Goal: Task Accomplishment & Management: Manage account settings

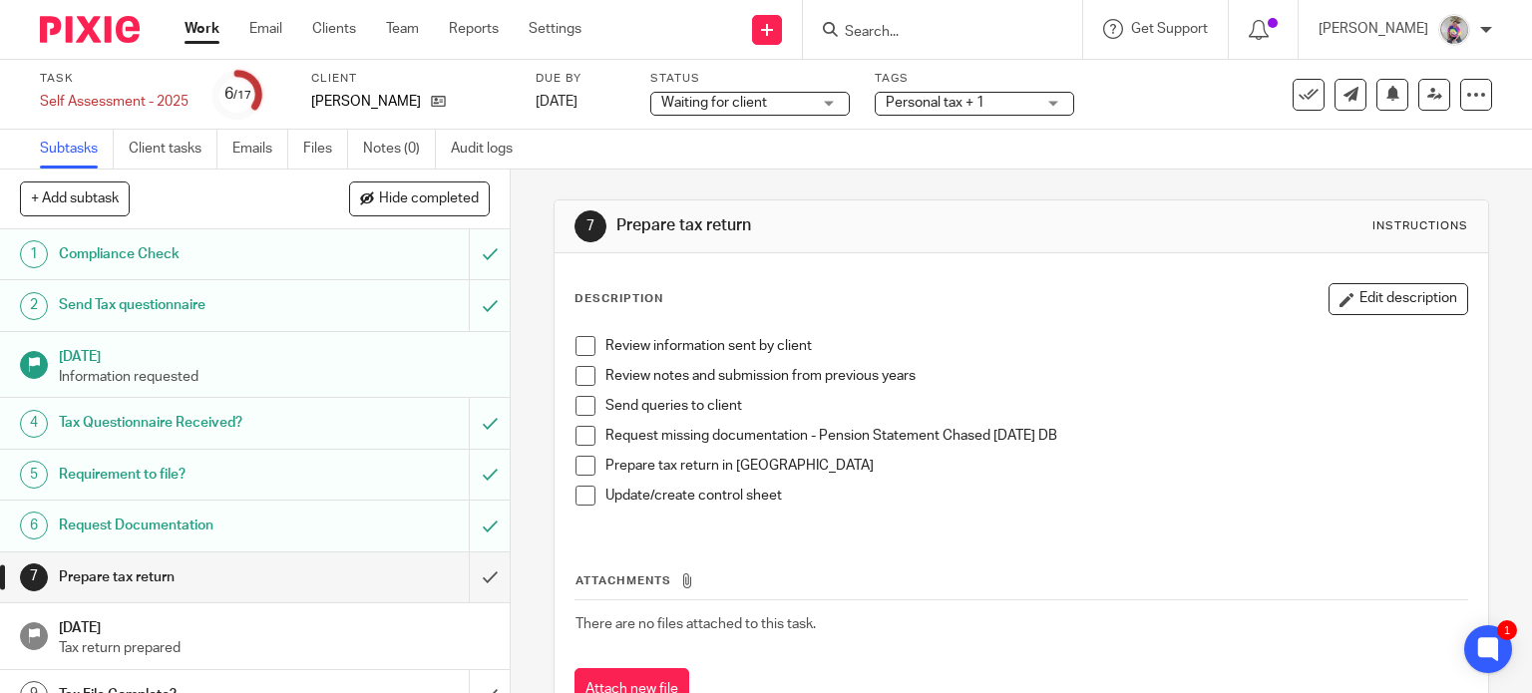
click at [916, 31] on input "Search" at bounding box center [933, 33] width 180 height 18
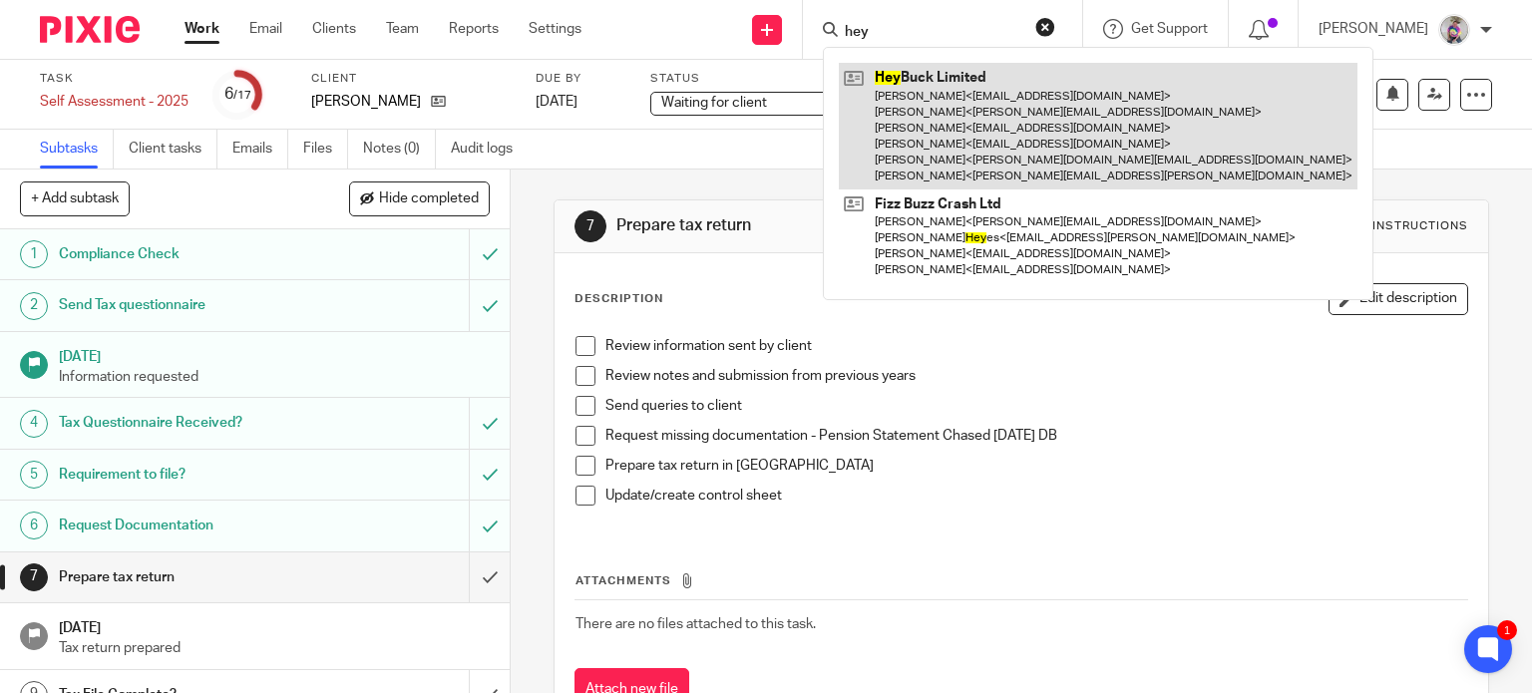
type input "hey"
click at [929, 88] on link at bounding box center [1098, 126] width 519 height 127
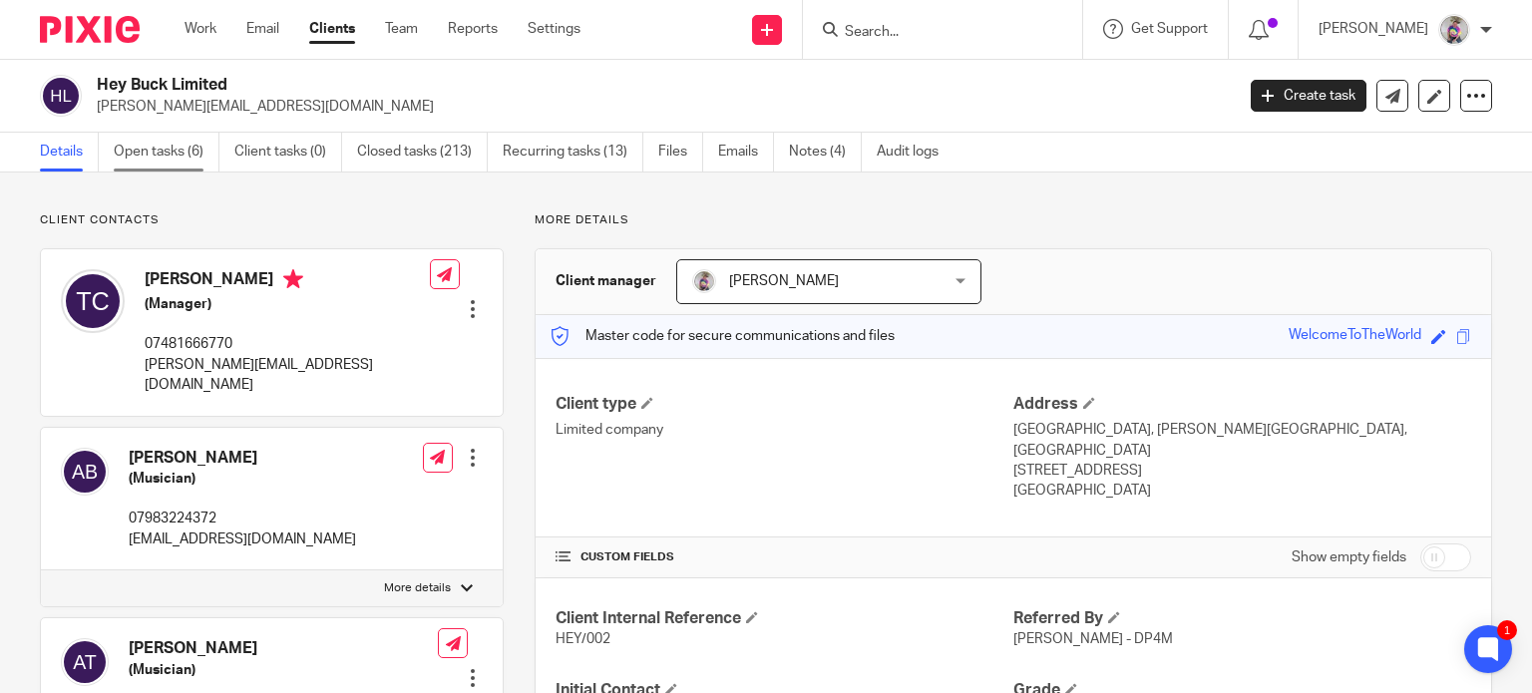
click at [166, 155] on link "Open tasks (6)" at bounding box center [167, 152] width 106 height 39
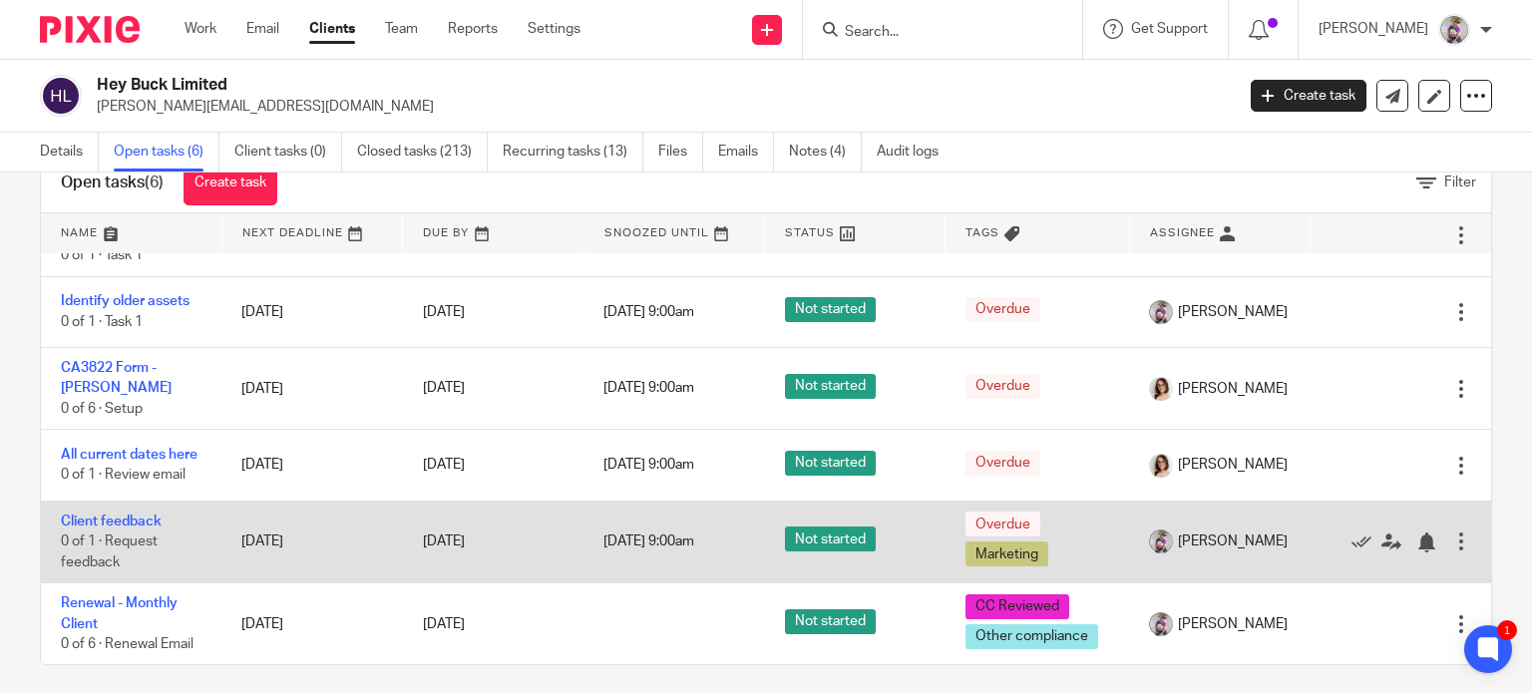
scroll to position [71, 0]
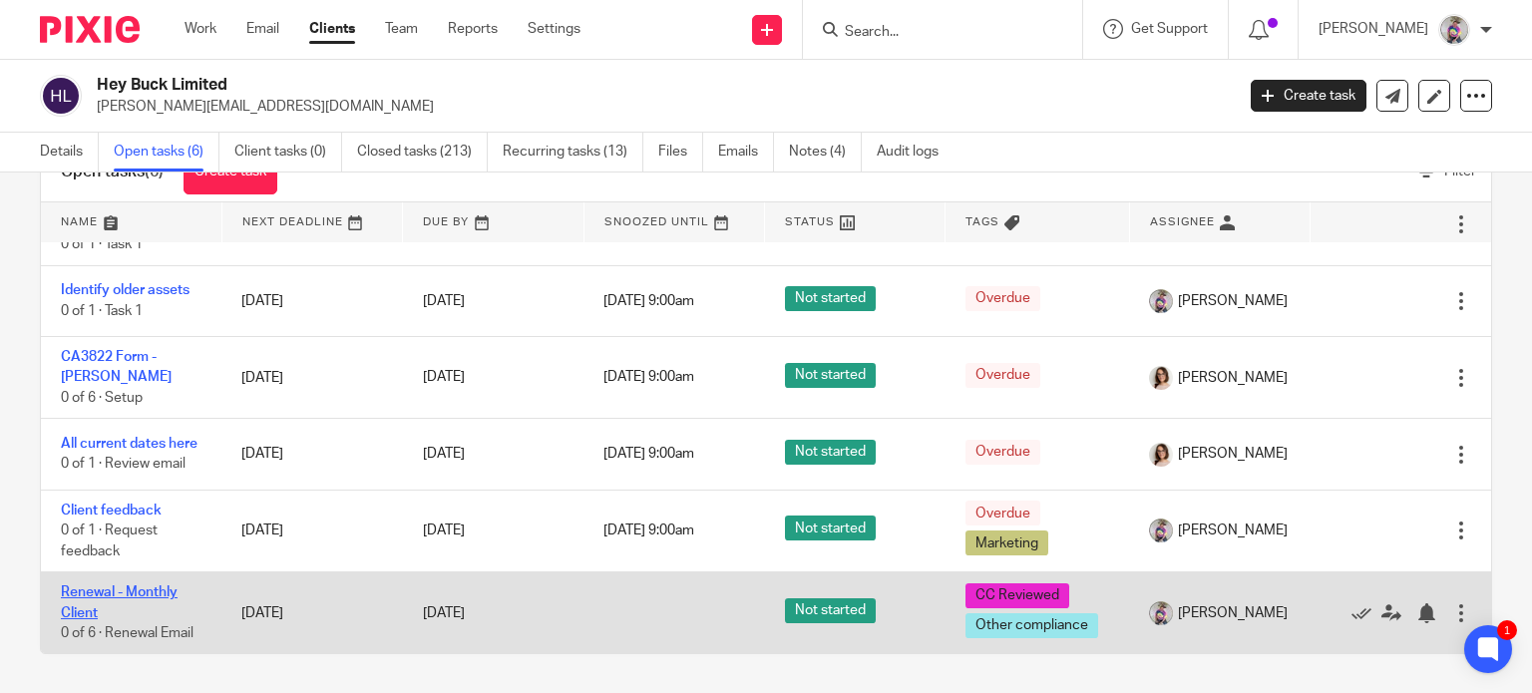
click at [120, 589] on link "Renewal - Monthly Client" at bounding box center [119, 602] width 117 height 34
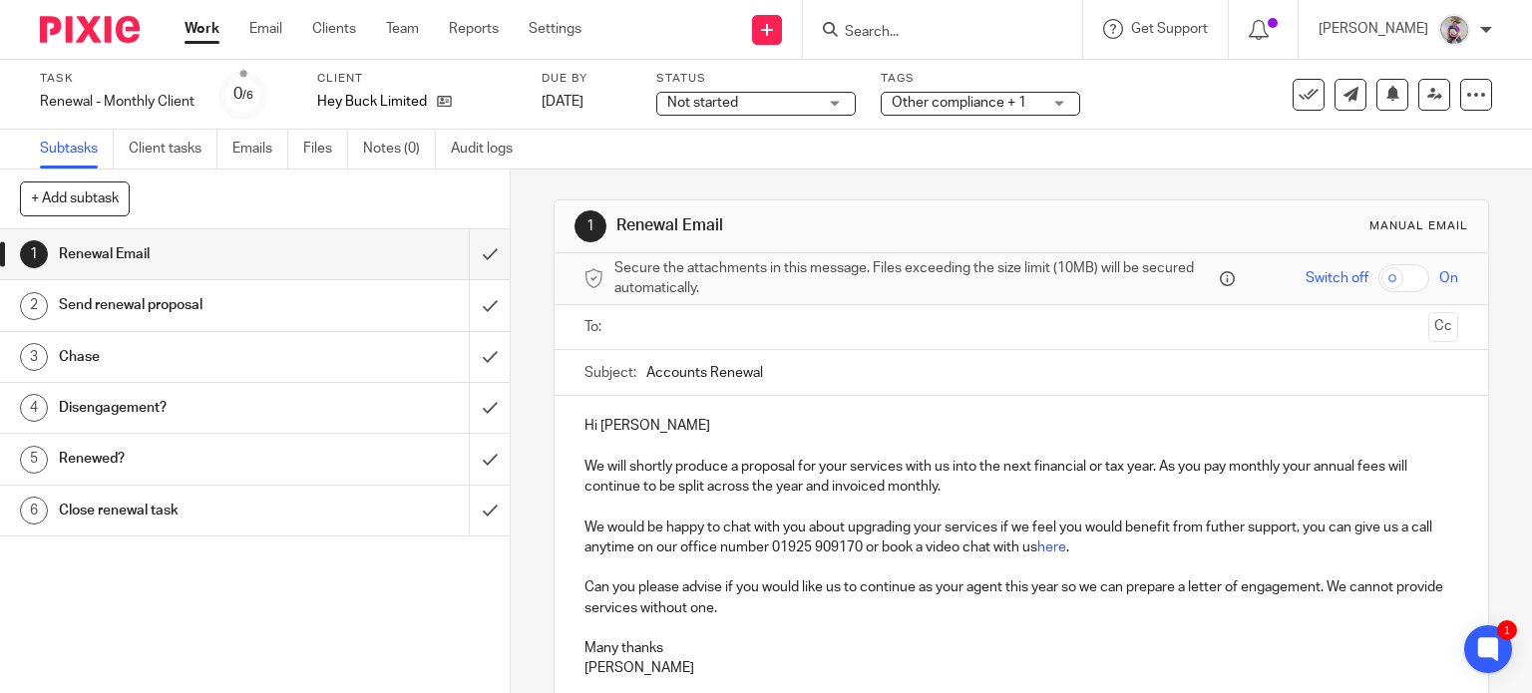
click at [1216, 529] on p "We will shortly produce a proposal for your services with us into the next fina…" at bounding box center [1021, 507] width 875 height 101
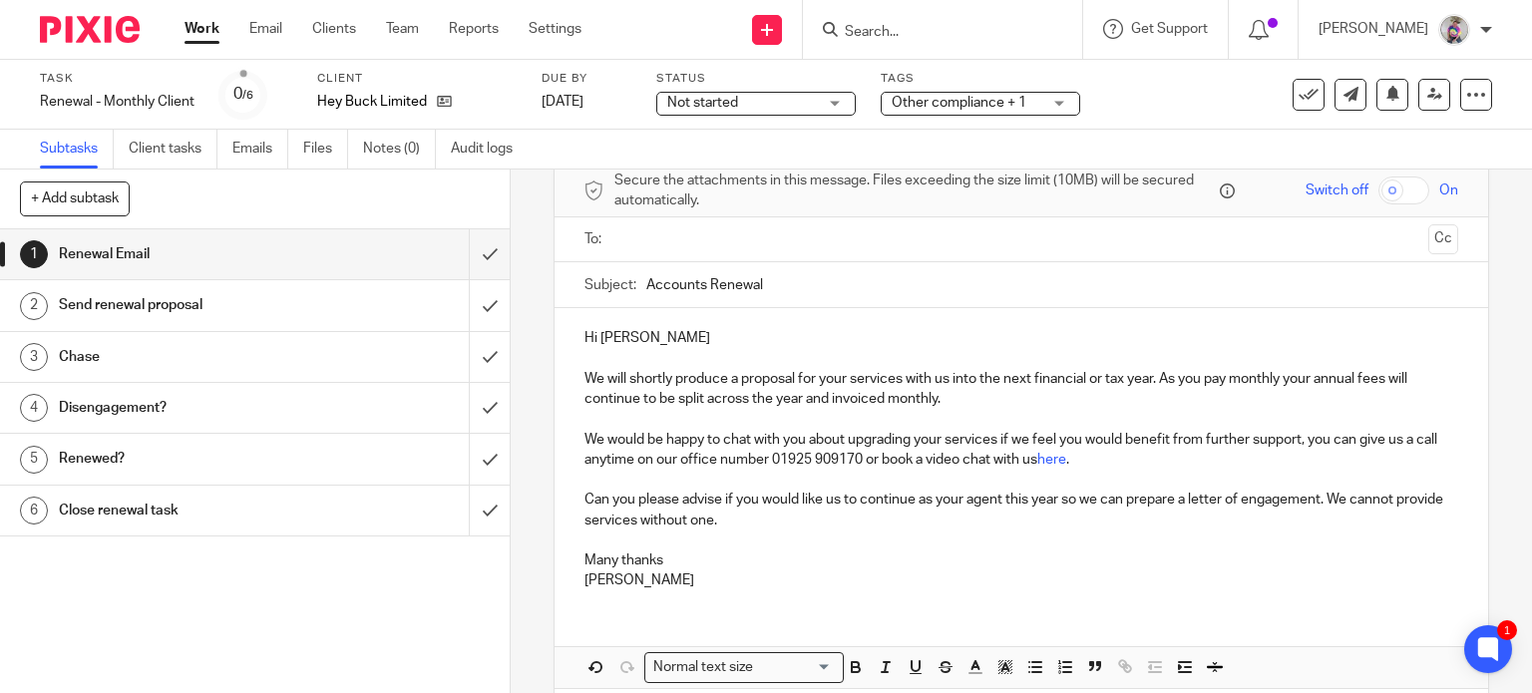
scroll to position [90, 0]
click at [645, 438] on p "We will shortly produce a proposal for your services with us into the next fina…" at bounding box center [1021, 417] width 875 height 101
drag, startPoint x: 645, startPoint y: 438, endPoint x: 715, endPoint y: 435, distance: 69.9
click at [715, 435] on p "We will shortly produce a proposal for your services with us into the next fina…" at bounding box center [1021, 417] width 875 height 101
click at [870, 437] on p "We will shortly produce a proposal for your services with us into the next fina…" at bounding box center [1021, 417] width 875 height 101
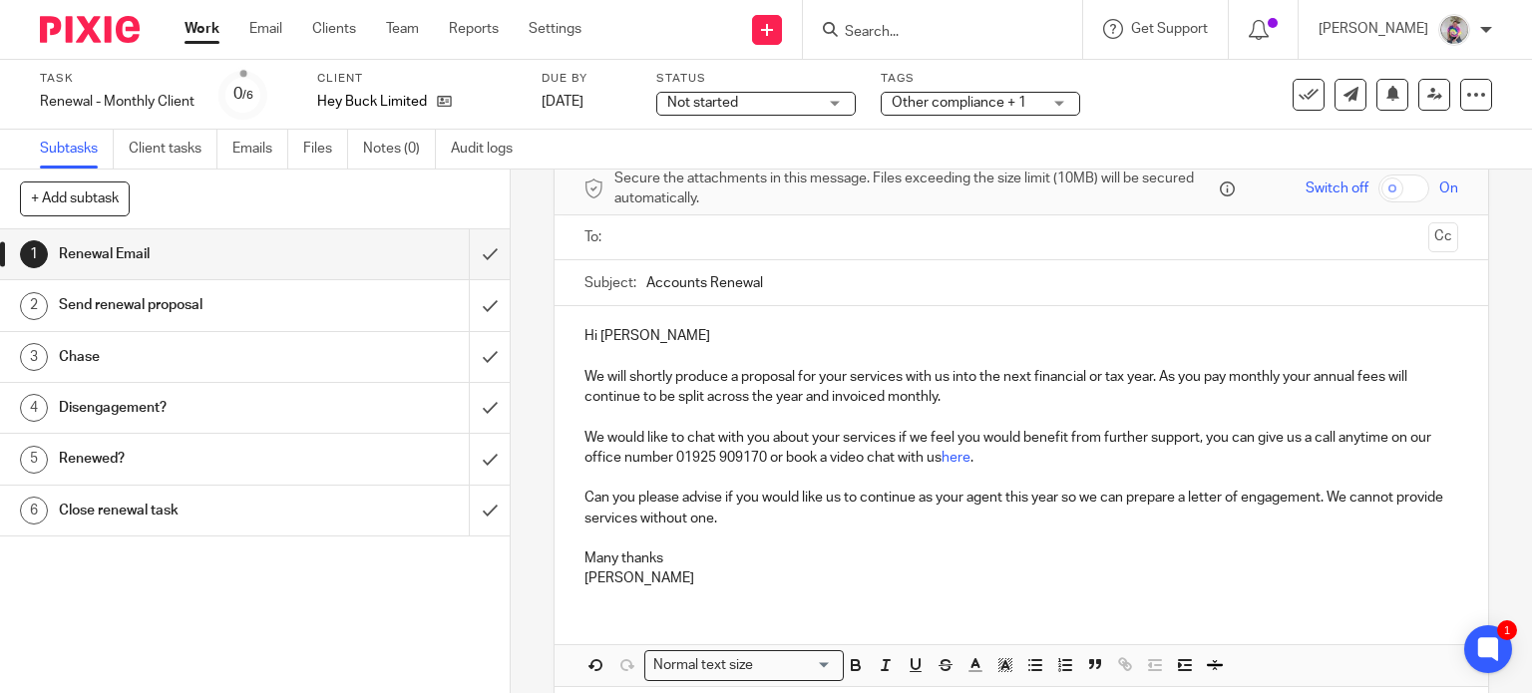
click at [894, 437] on p "We will shortly produce a proposal for your services with us into the next fina…" at bounding box center [1021, 417] width 875 height 101
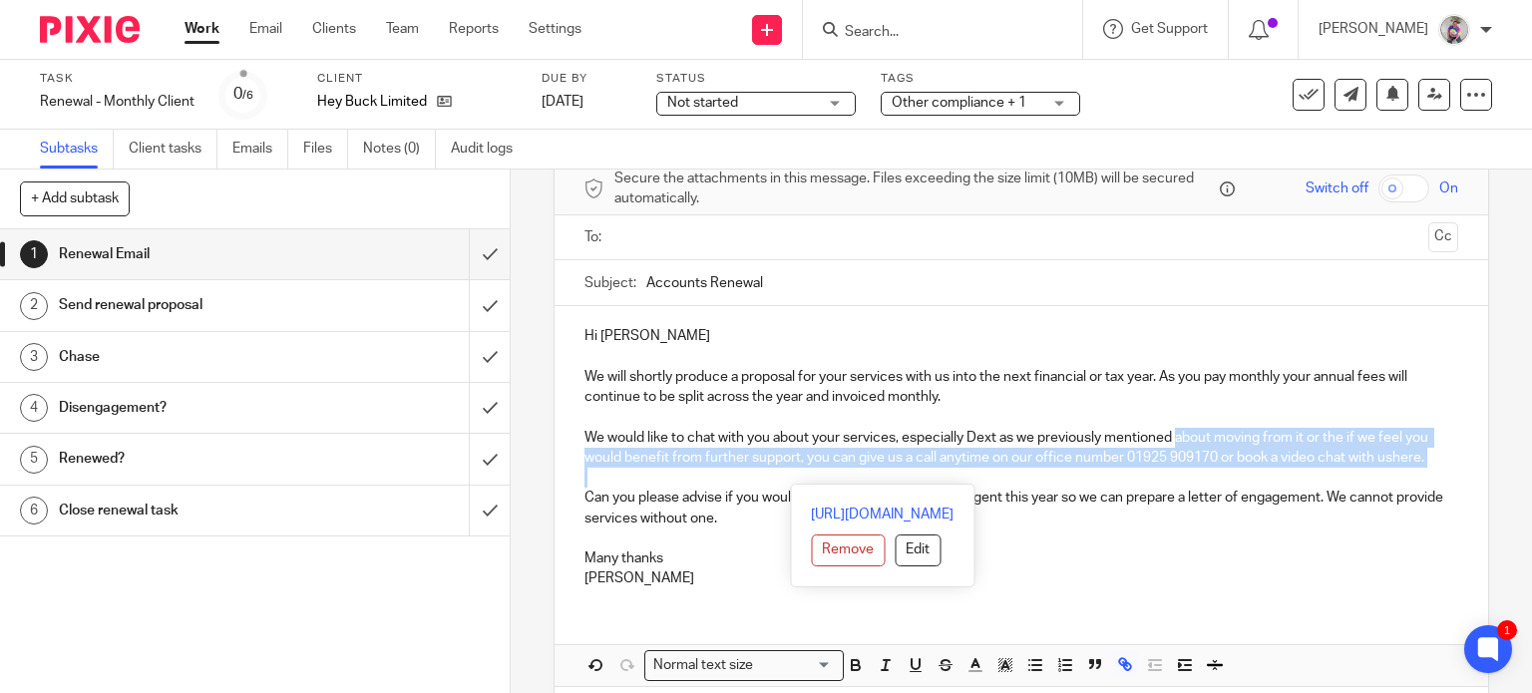
drag, startPoint x: 1174, startPoint y: 434, endPoint x: 1432, endPoint y: 470, distance: 260.8
click at [1432, 470] on div "Hi Terri We will shortly produce a proposal for your services with us into the …" at bounding box center [1022, 454] width 935 height 297
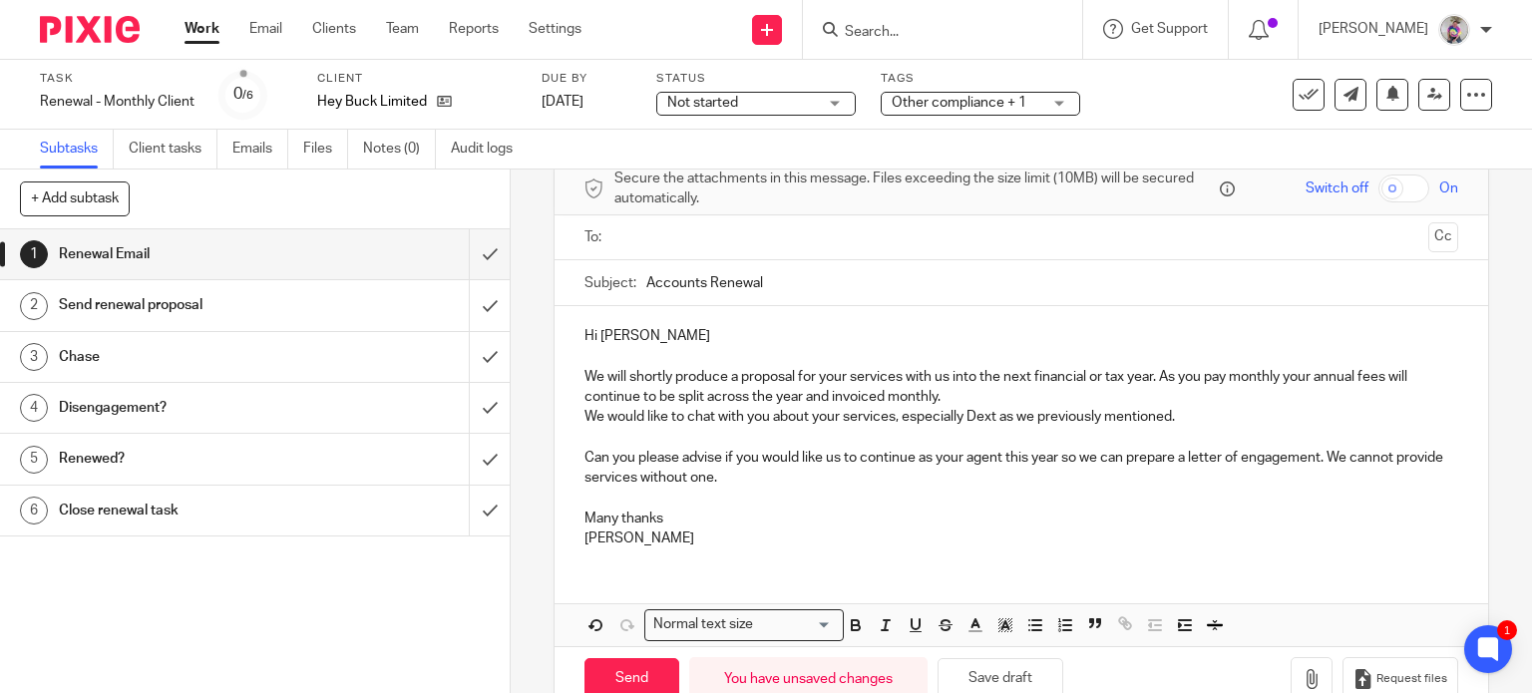
click at [981, 393] on p "We will shortly produce a proposal for your services with us into the next fina…" at bounding box center [1021, 397] width 875 height 61
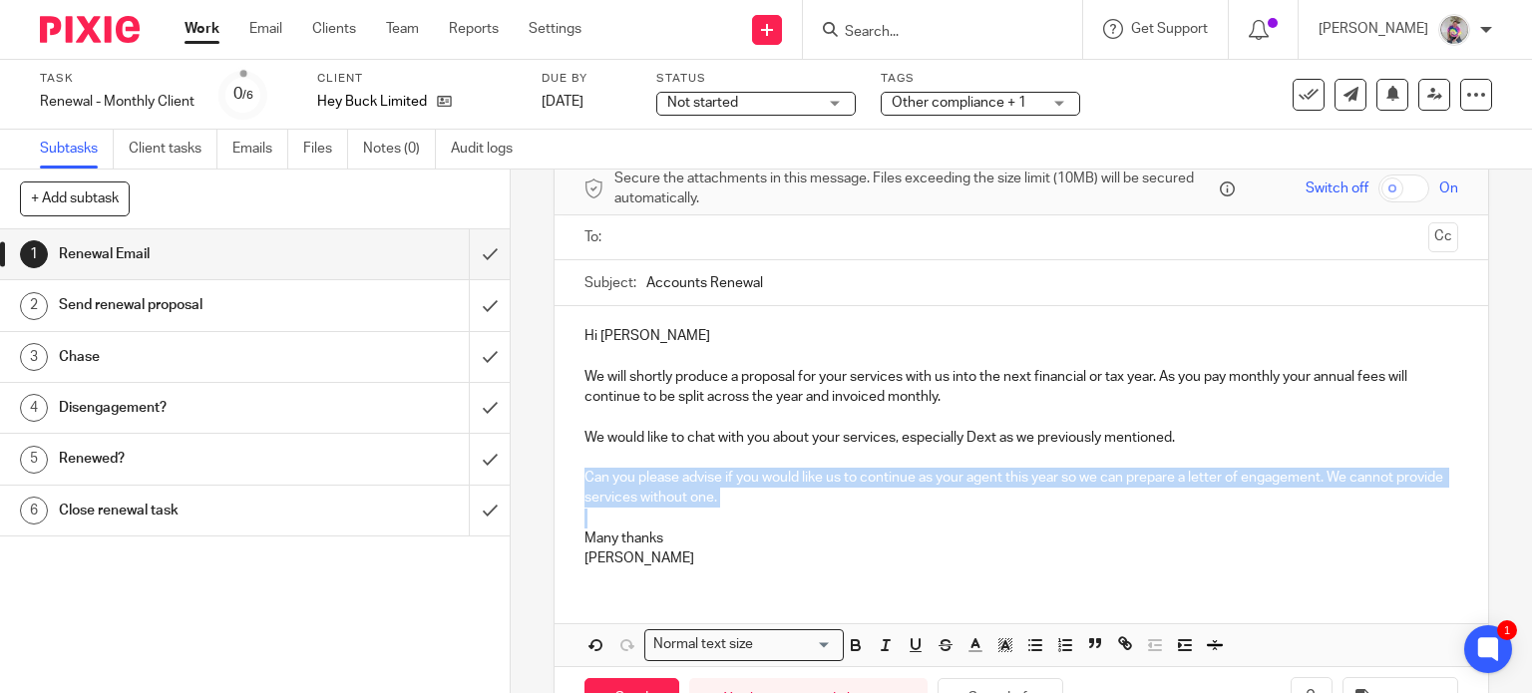
drag, startPoint x: 577, startPoint y: 478, endPoint x: 765, endPoint y: 507, distance: 189.7
click at [765, 507] on div "Hi Terri We will shortly produce a proposal for your services with us into the …" at bounding box center [1022, 444] width 935 height 277
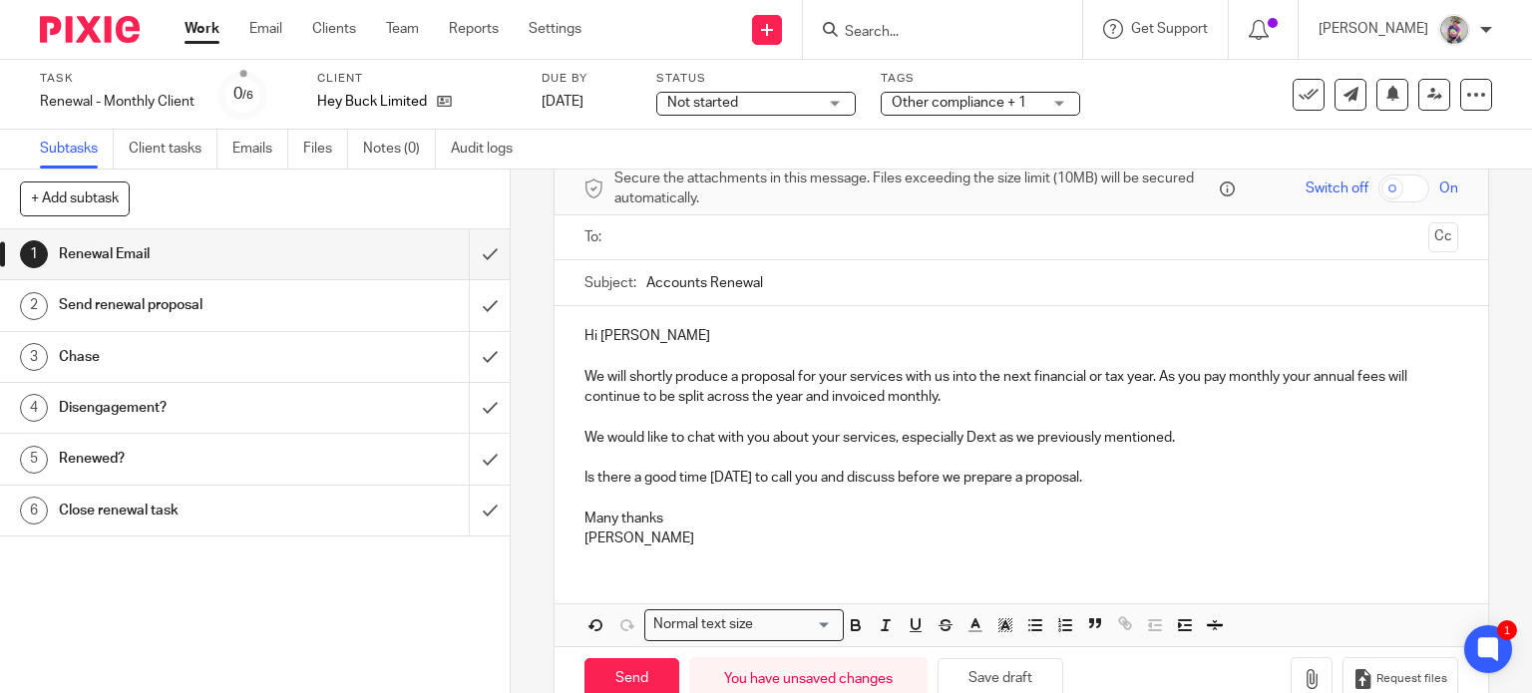
click at [636, 254] on div at bounding box center [1022, 237] width 813 height 45
click at [636, 243] on input "text" at bounding box center [1020, 237] width 799 height 23
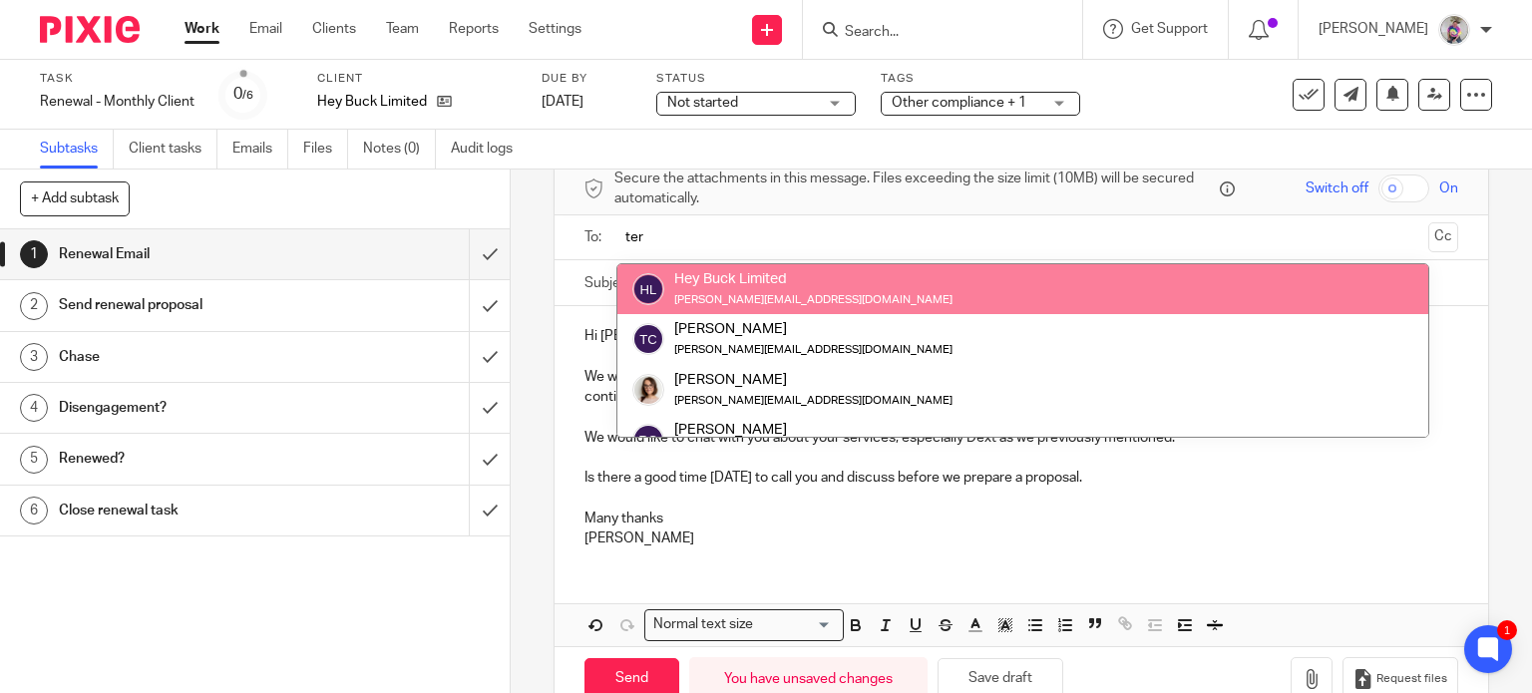
type input "ter"
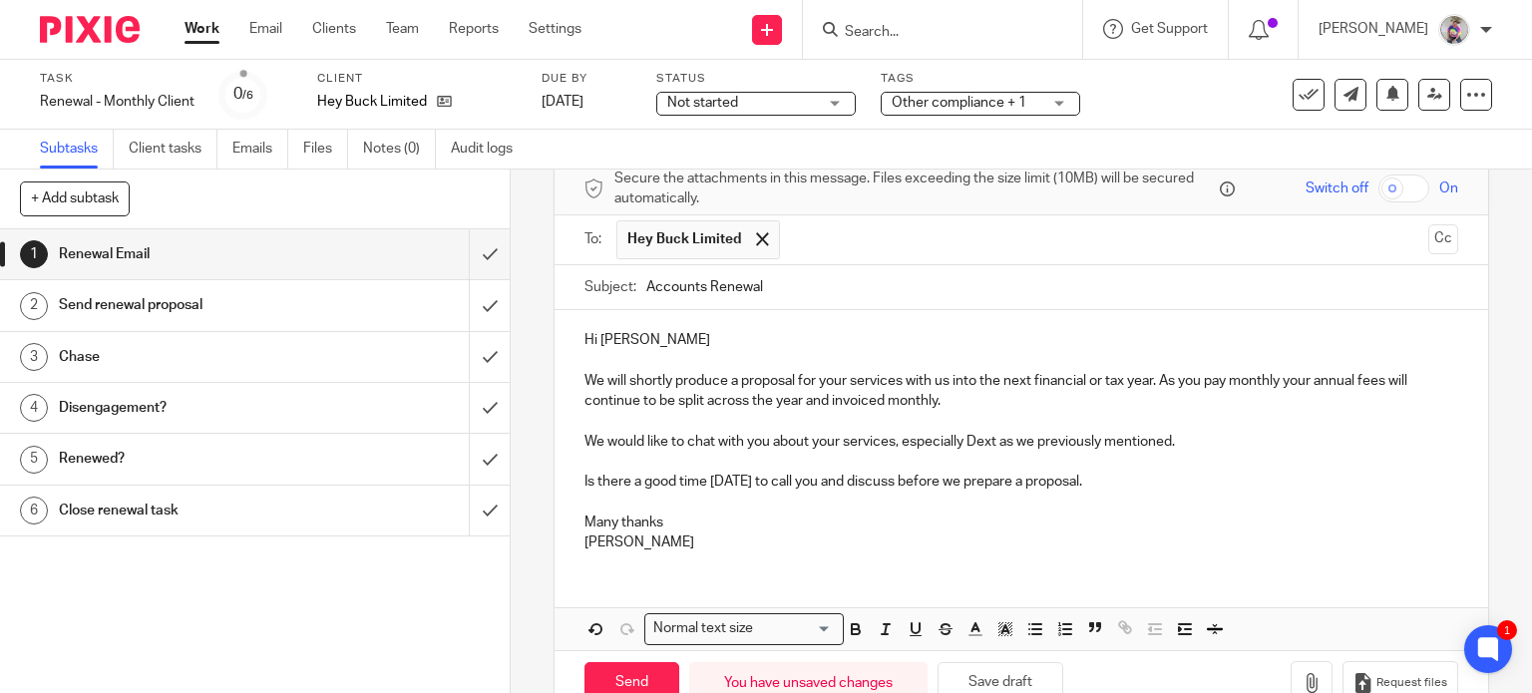
click at [1014, 482] on p "Is there a good time today to call you and discuss before we prepare a proposal." at bounding box center [1021, 482] width 875 height 20
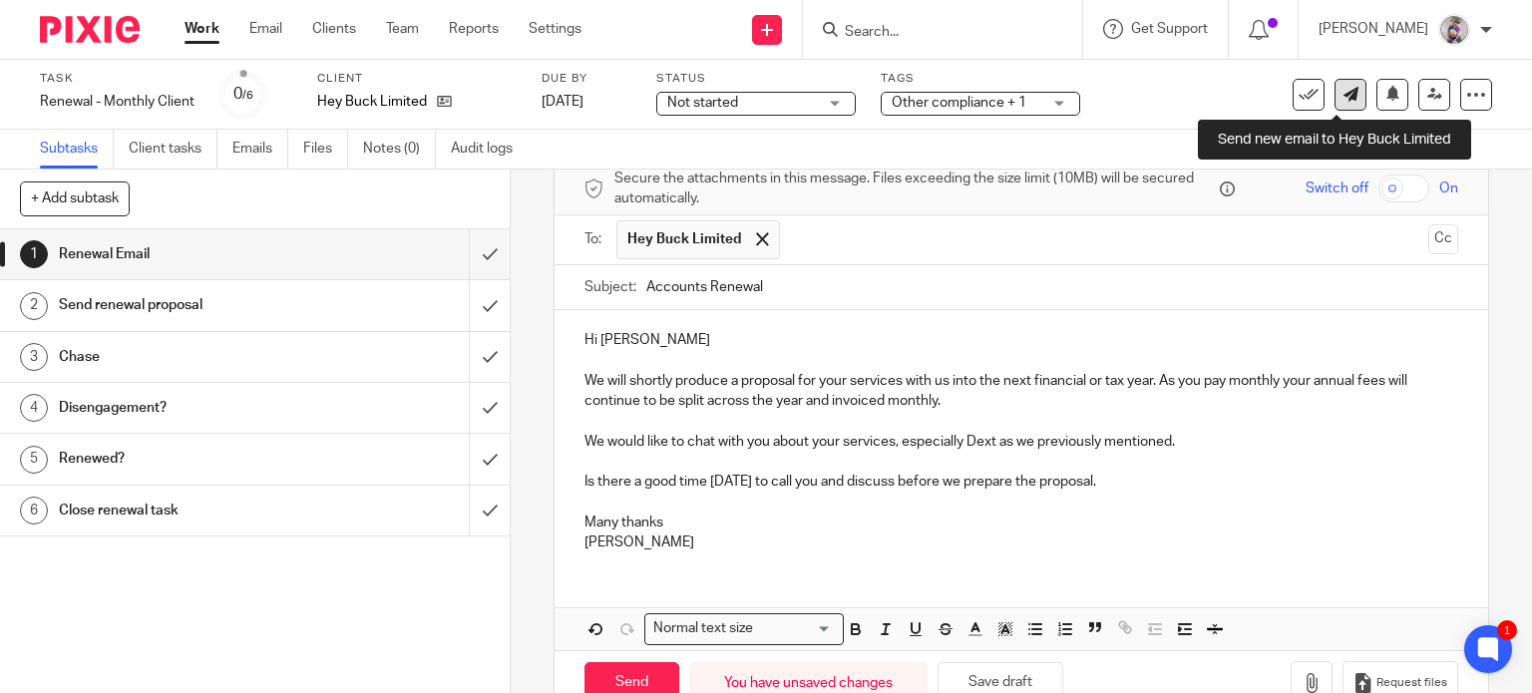
click at [1344, 99] on link at bounding box center [1350, 95] width 32 height 32
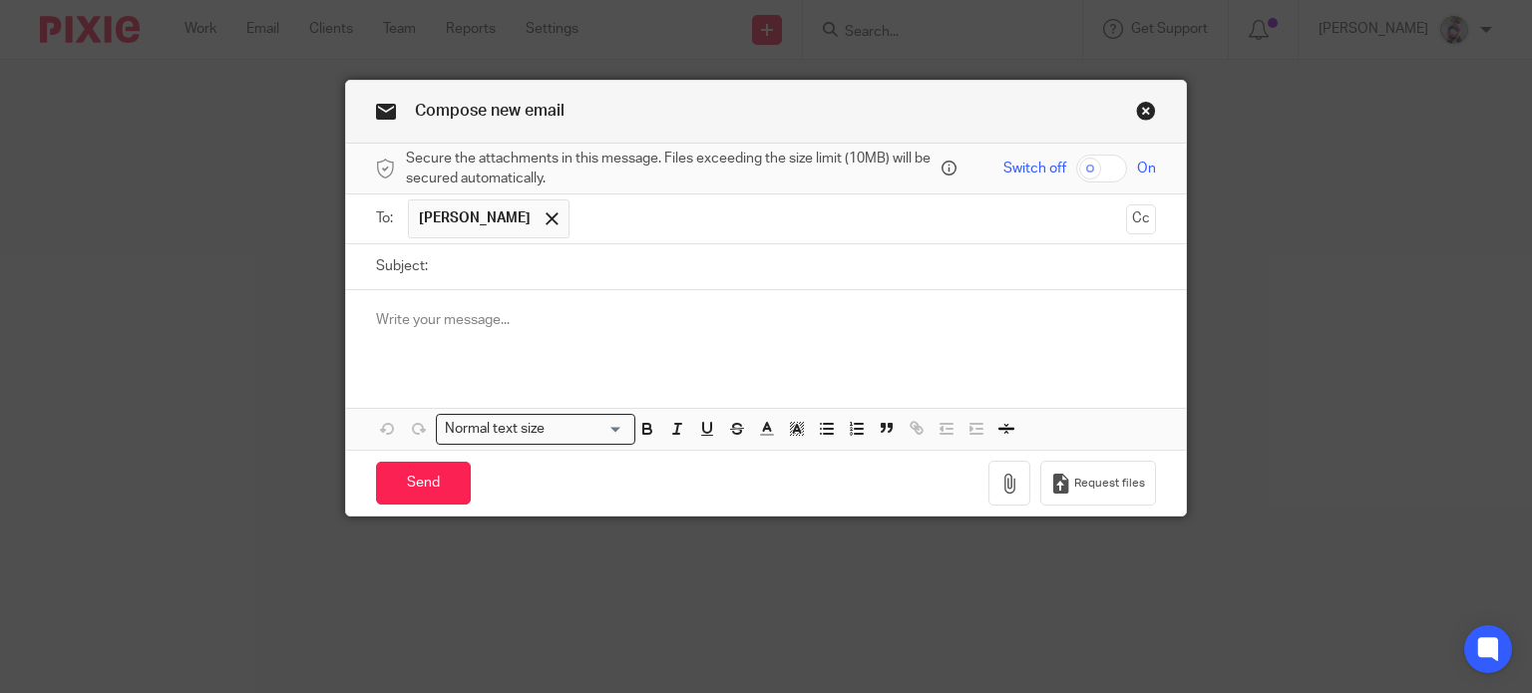
click at [1141, 112] on link "Close this dialog window" at bounding box center [1146, 114] width 20 height 27
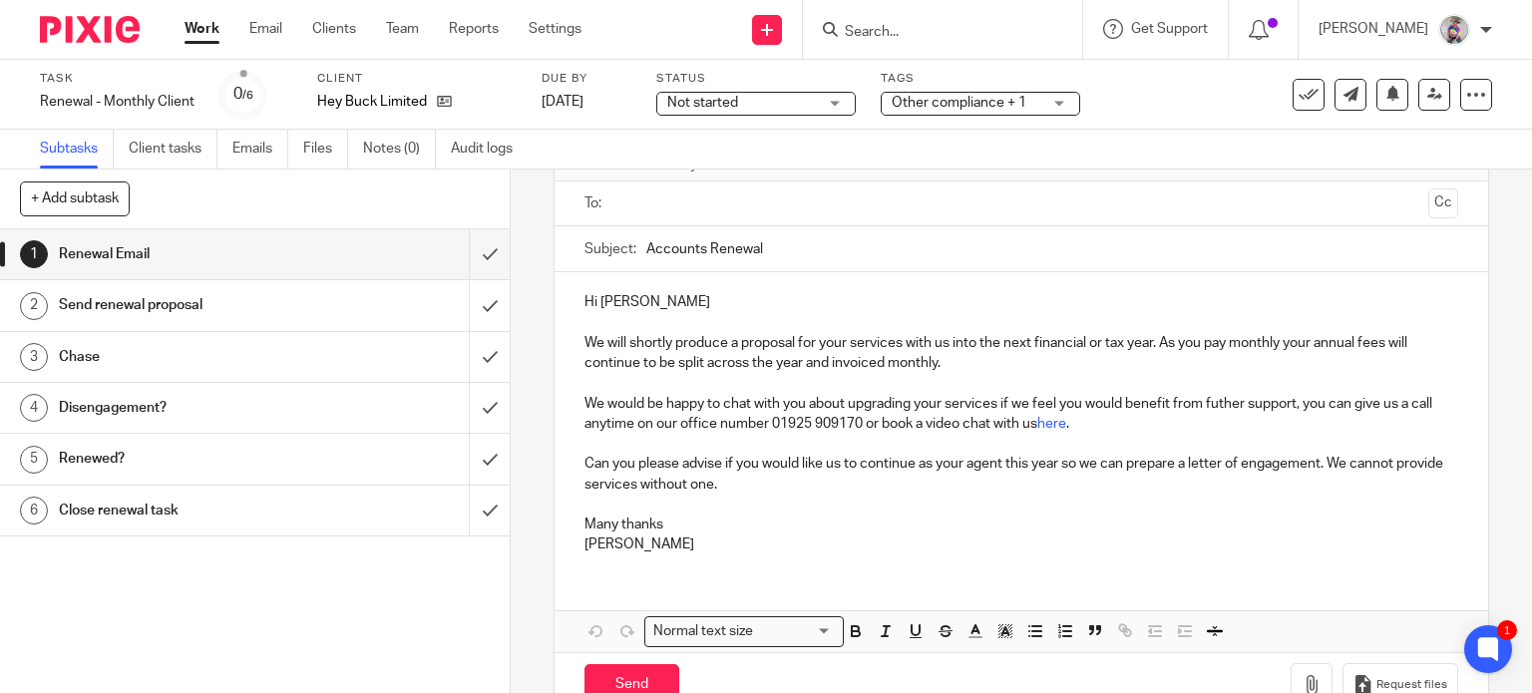
scroll to position [124, 0]
click at [698, 405] on p "We will shortly produce a proposal for your services with us into the next fina…" at bounding box center [1021, 383] width 875 height 101
click at [207, 31] on link "Work" at bounding box center [202, 29] width 35 height 20
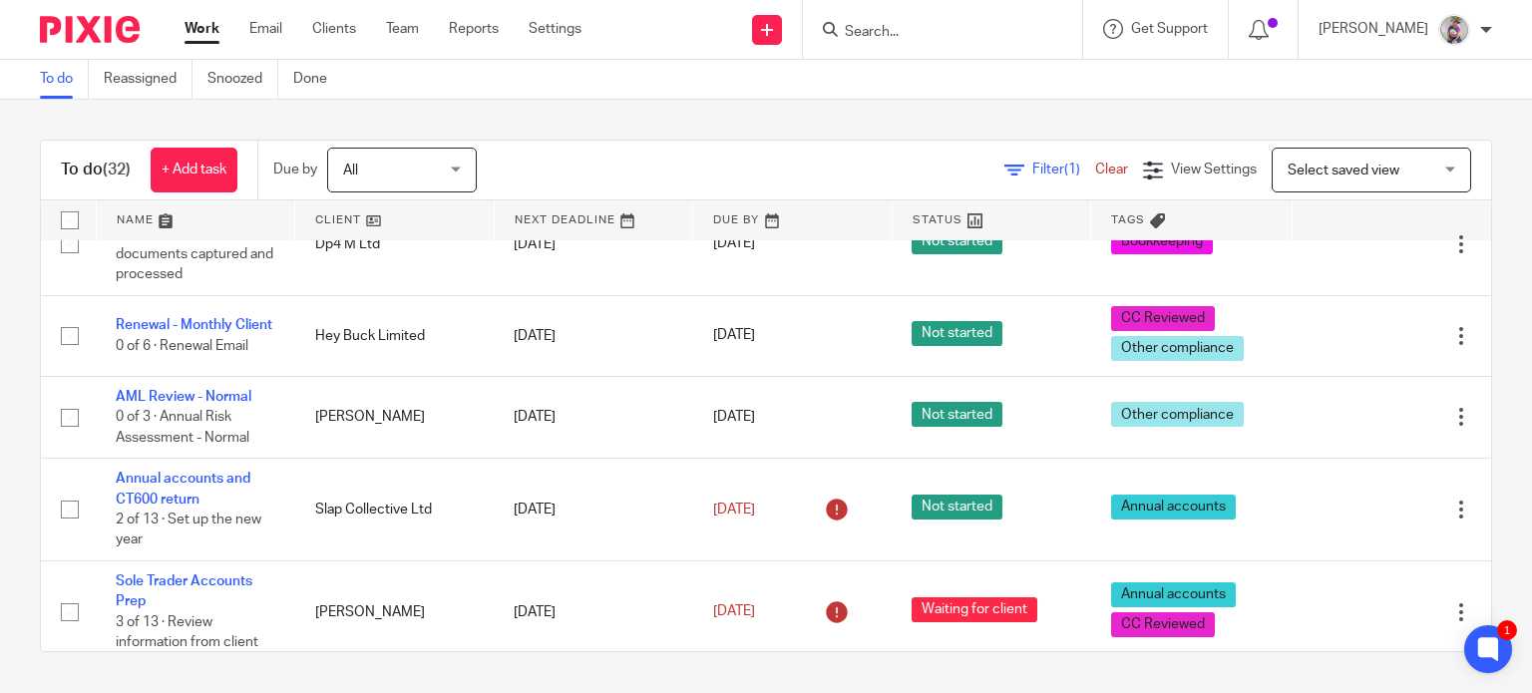
scroll to position [746, 0]
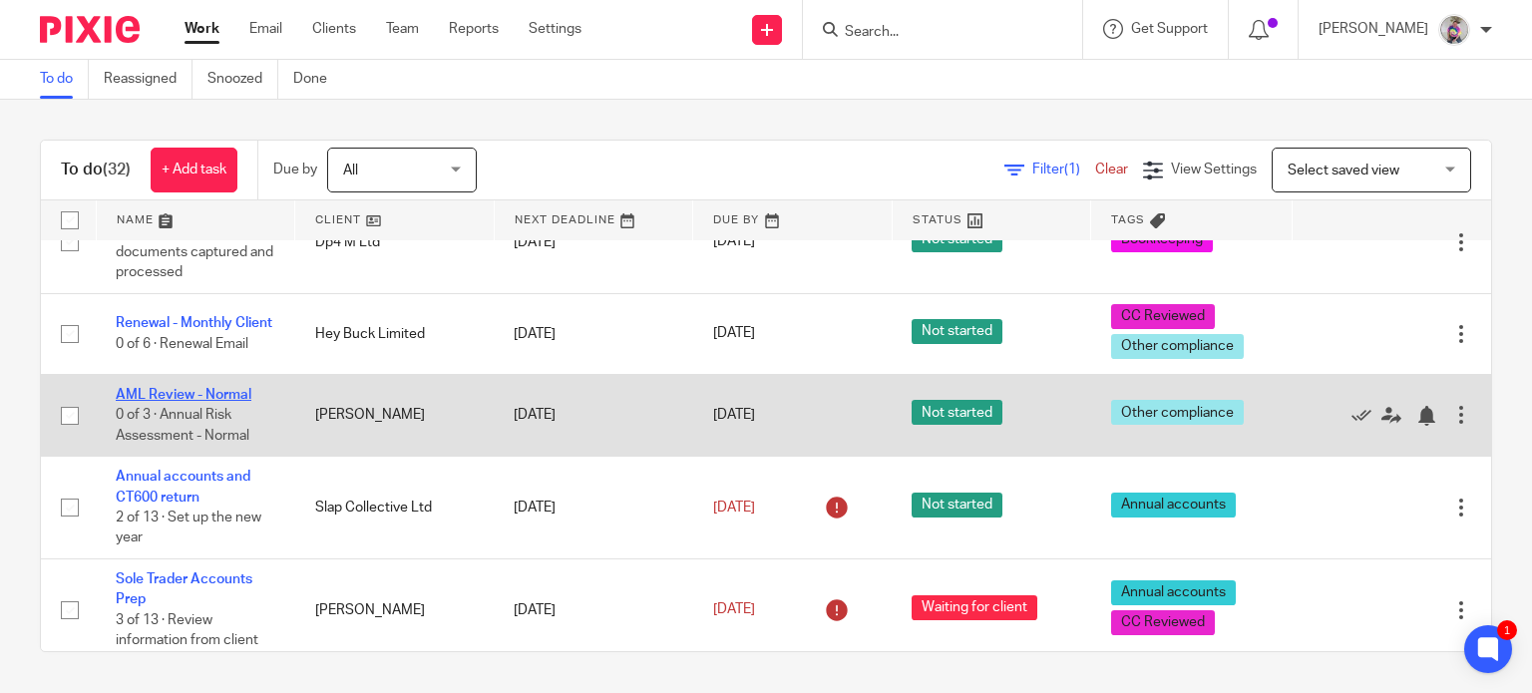
click at [216, 388] on link "AML Review - Normal" at bounding box center [184, 395] width 136 height 14
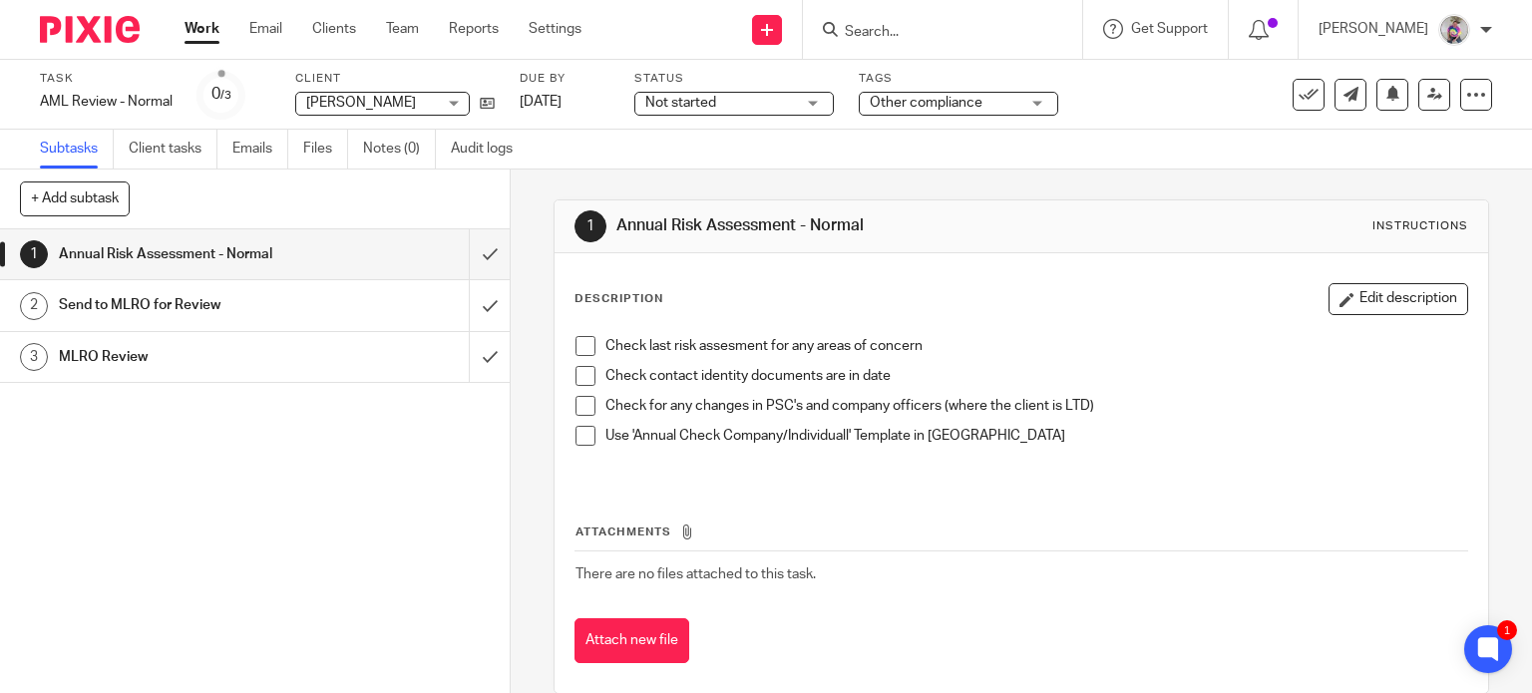
click at [575, 342] on span at bounding box center [585, 346] width 20 height 20
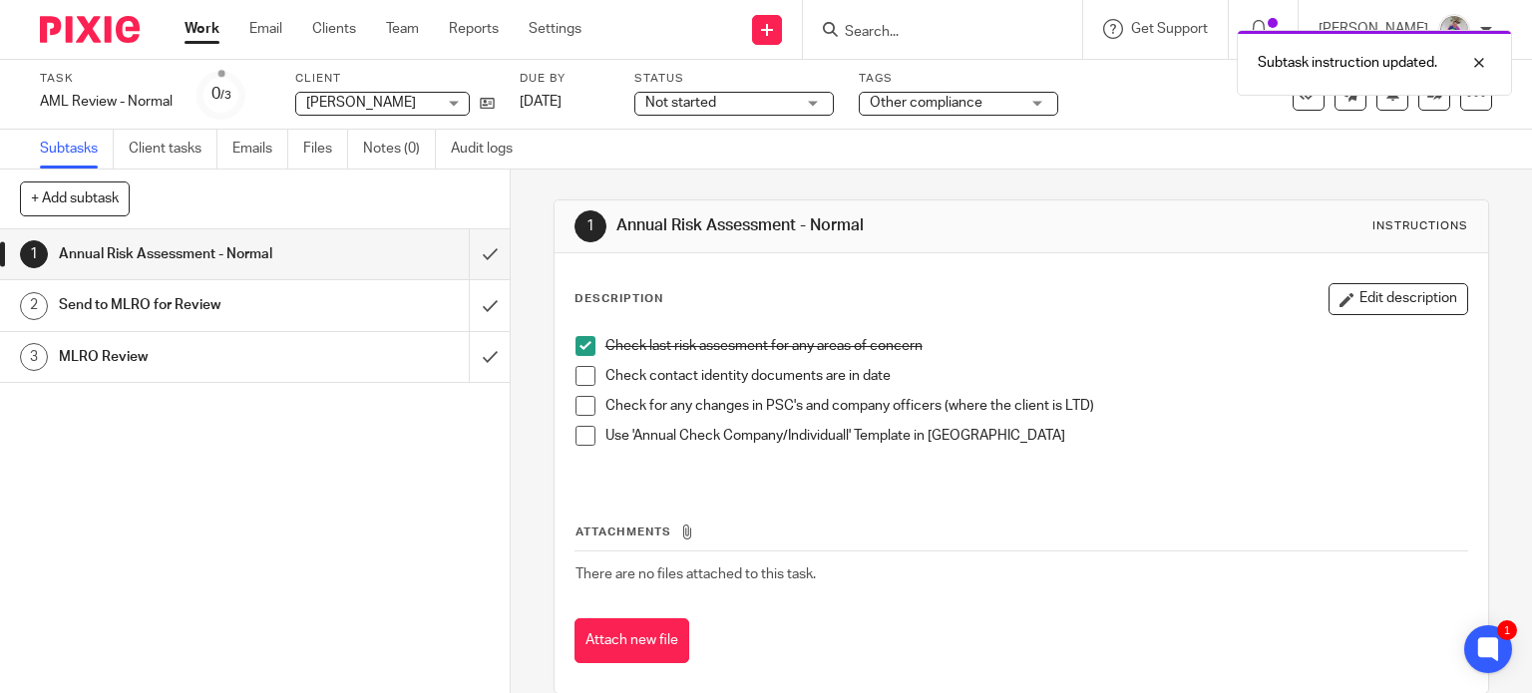
click at [576, 373] on span at bounding box center [585, 376] width 20 height 20
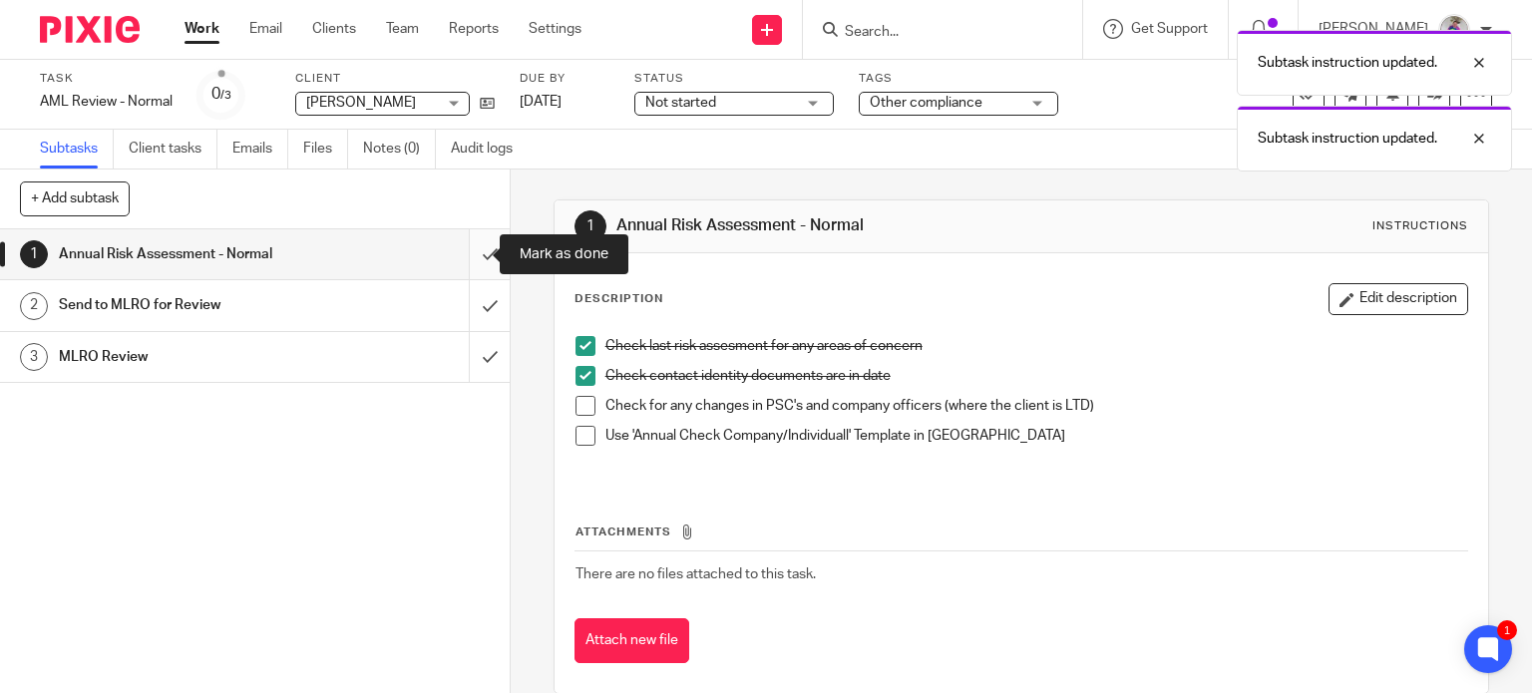
click at [465, 260] on input "submit" at bounding box center [255, 254] width 510 height 50
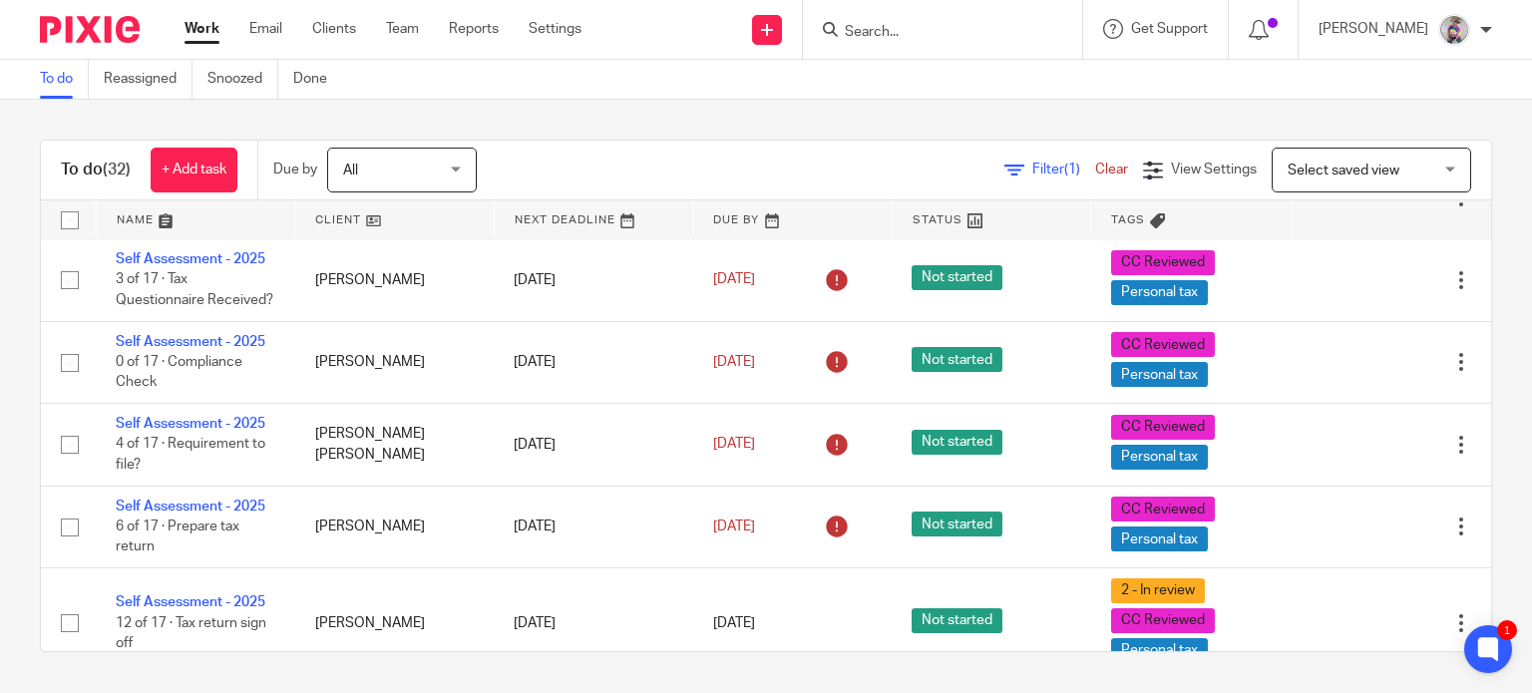
scroll to position [2278, 0]
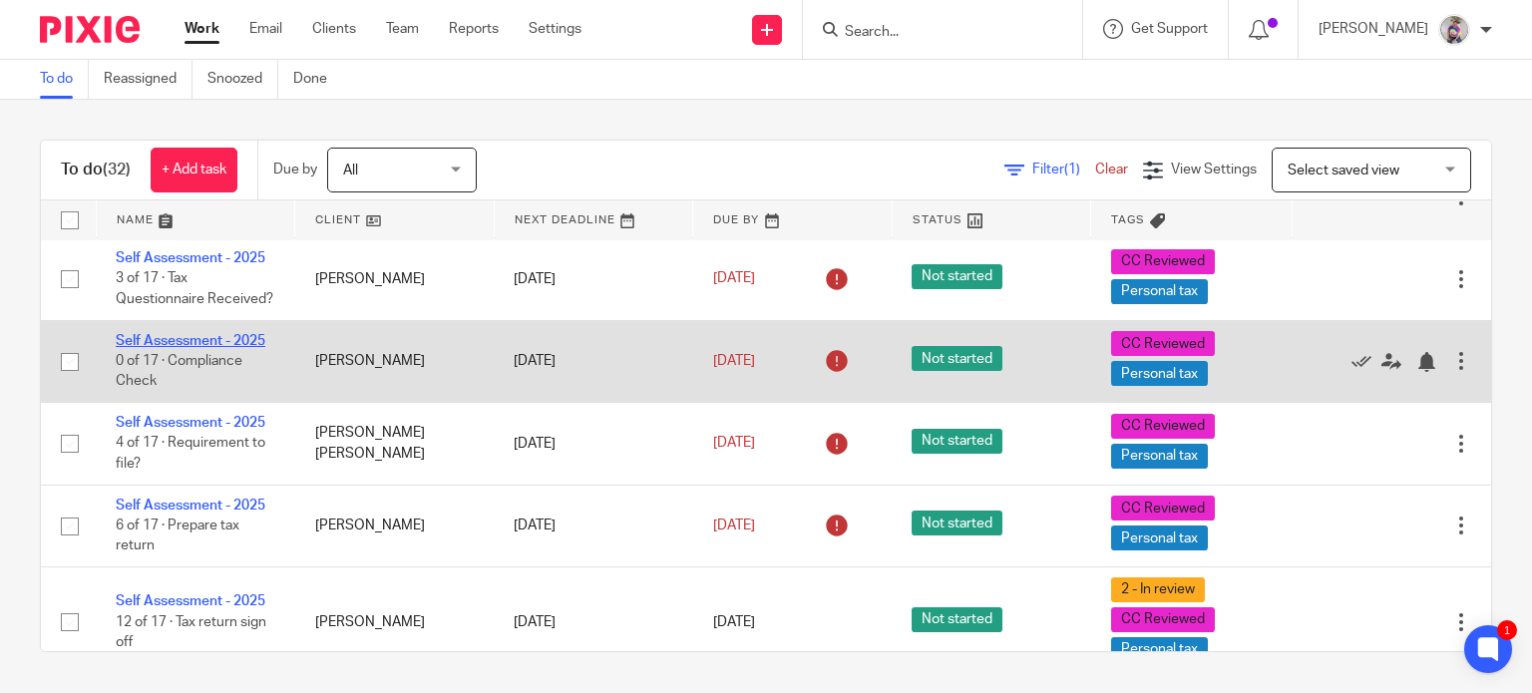
click at [226, 348] on link "Self Assessment - 2025" at bounding box center [191, 341] width 150 height 14
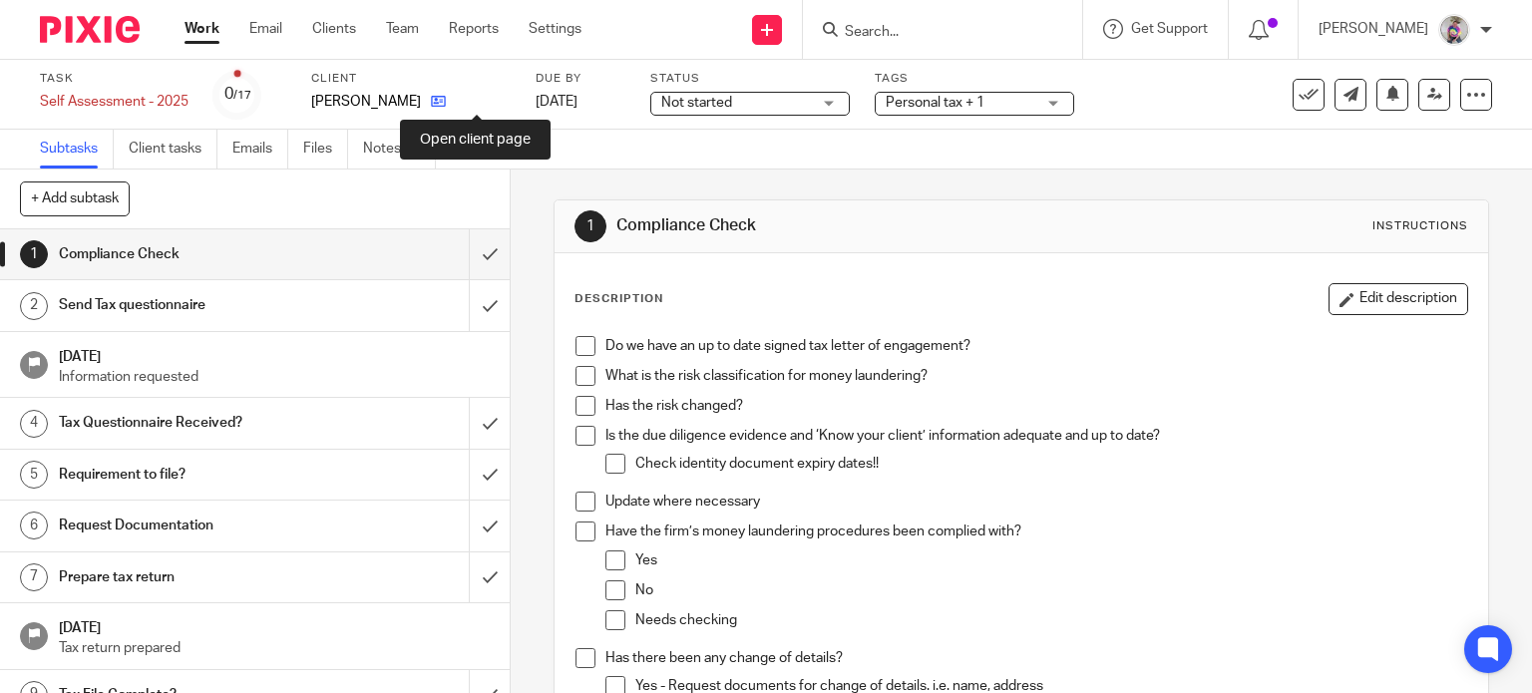
click at [446, 97] on icon at bounding box center [438, 101] width 15 height 15
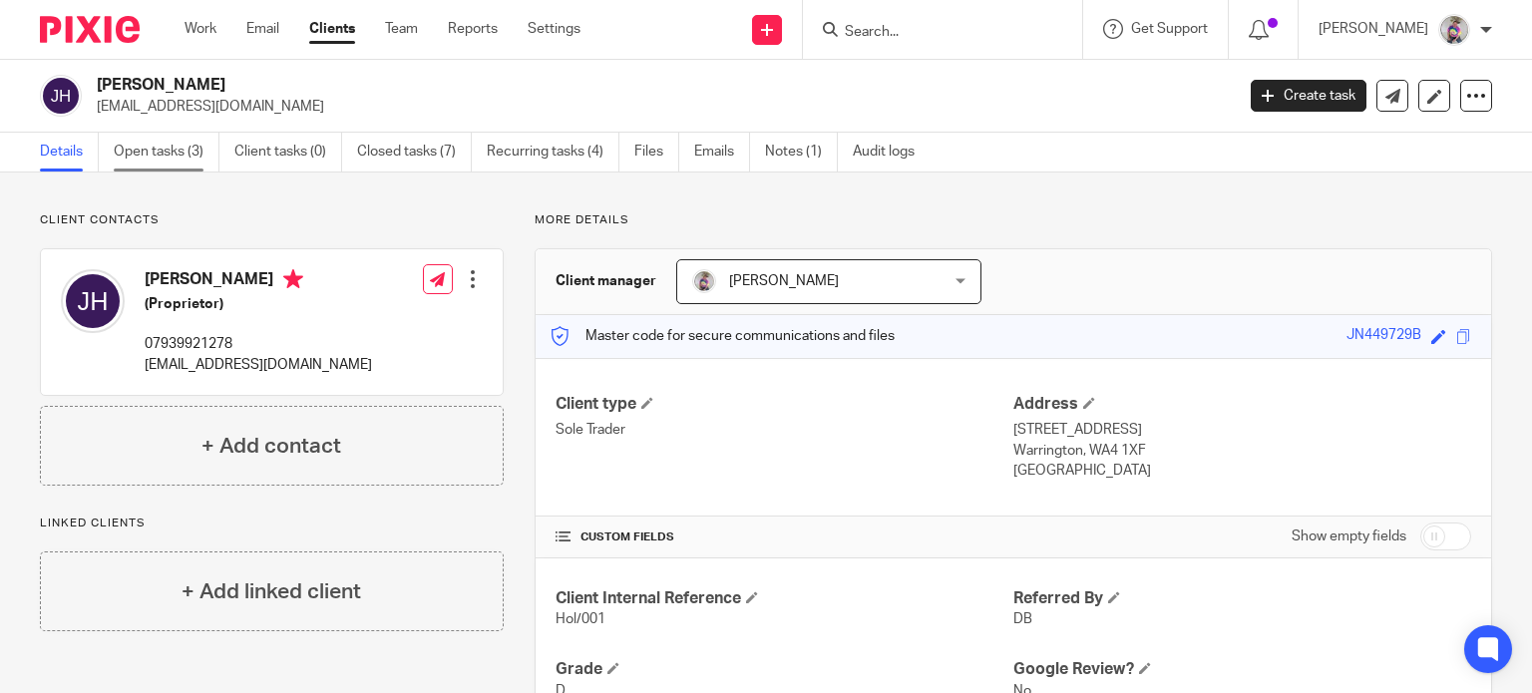
click at [152, 149] on link "Open tasks (3)" at bounding box center [167, 152] width 106 height 39
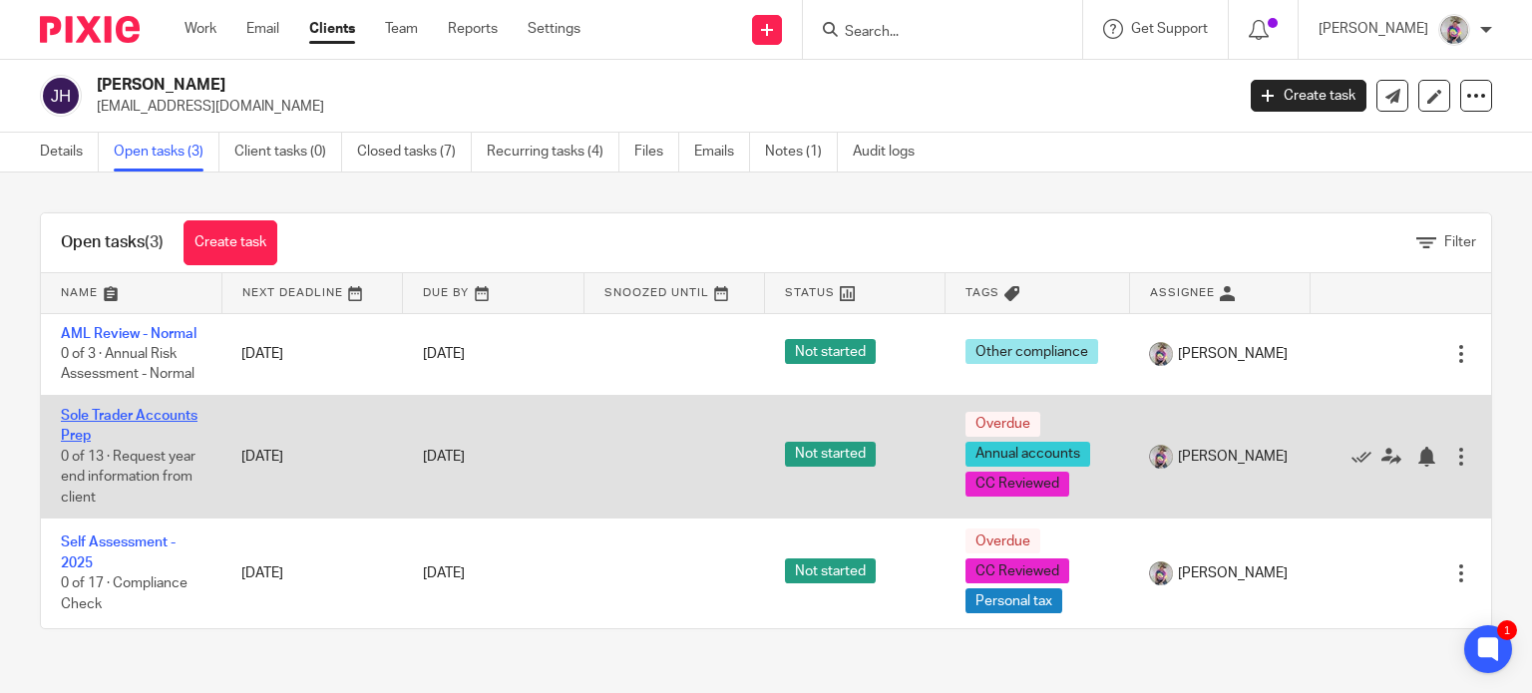
click at [100, 433] on link "Sole Trader Accounts Prep" at bounding box center [129, 426] width 137 height 34
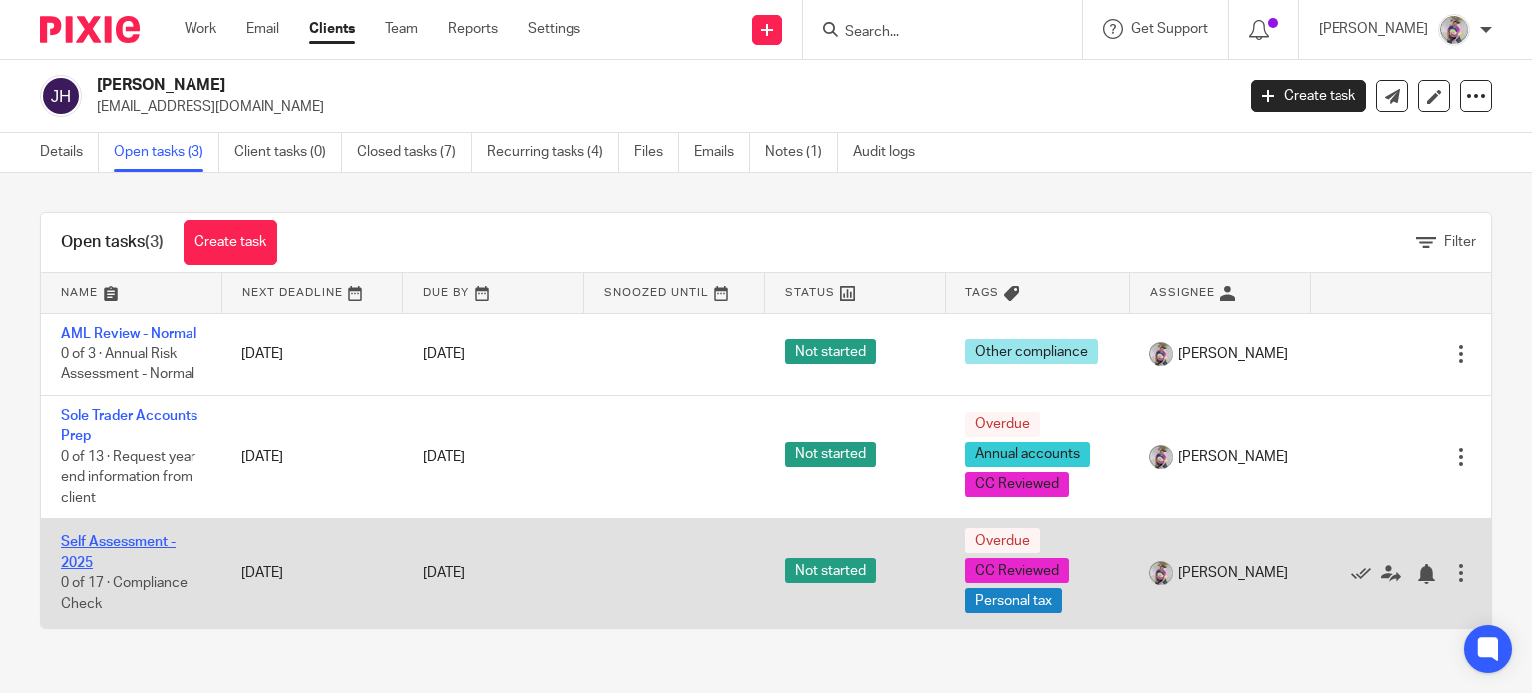
click at [90, 541] on link "Self Assessment - 2025" at bounding box center [118, 553] width 115 height 34
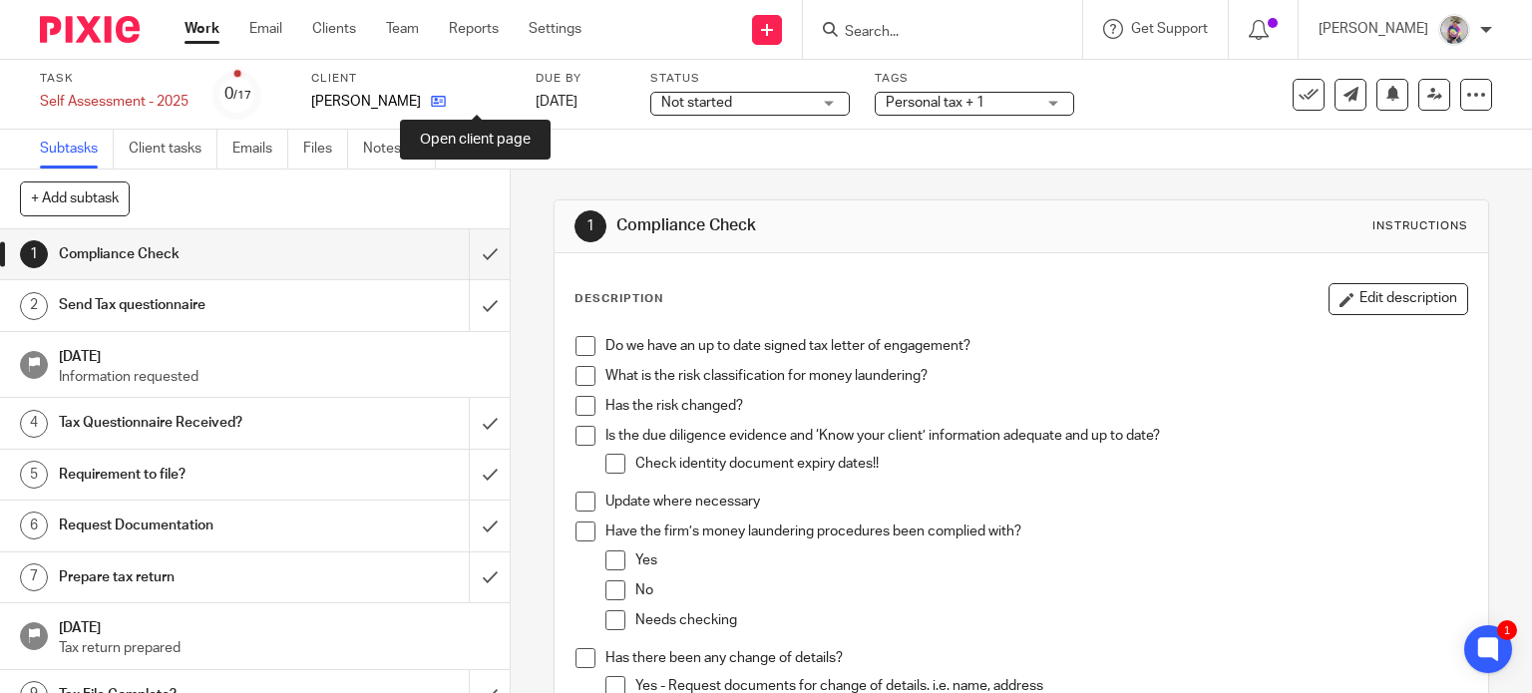
click at [446, 107] on icon at bounding box center [438, 101] width 15 height 15
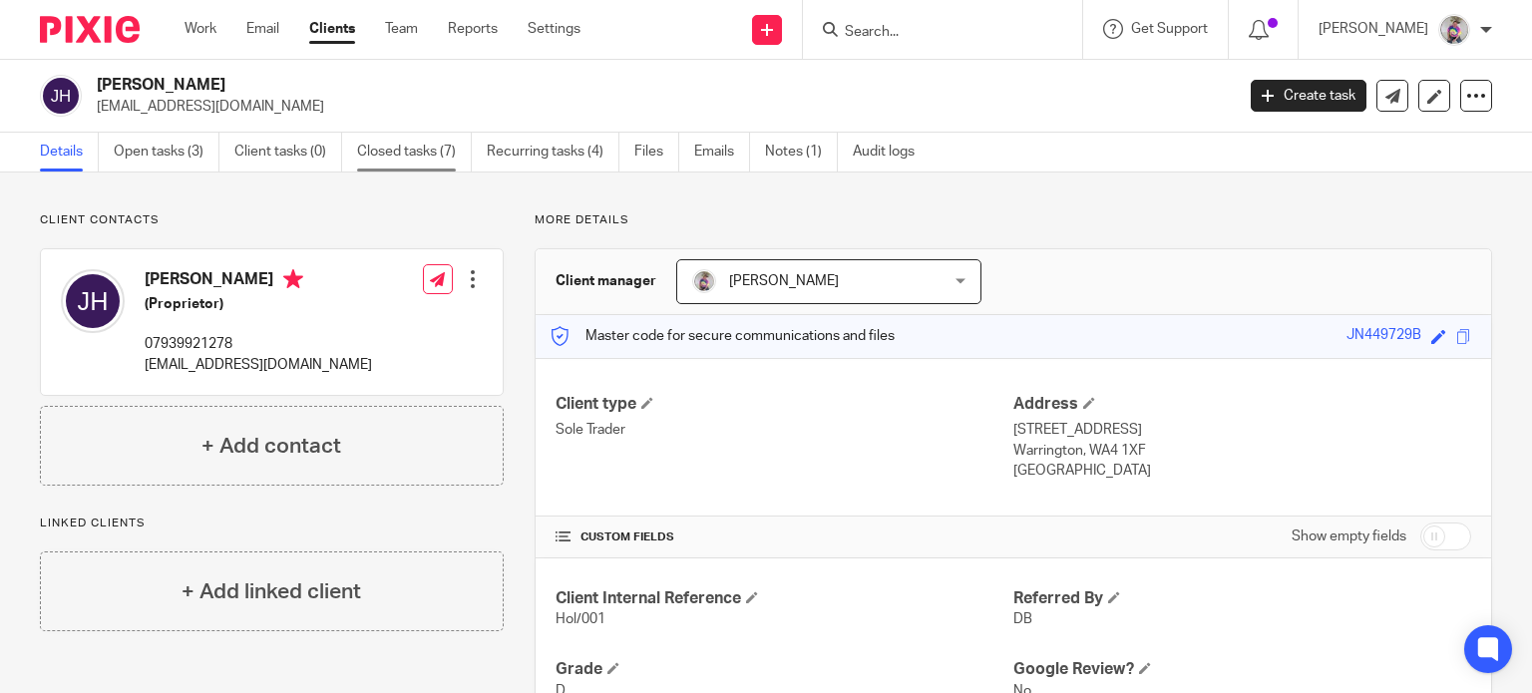
click at [423, 150] on link "Closed tasks (7)" at bounding box center [414, 152] width 115 height 39
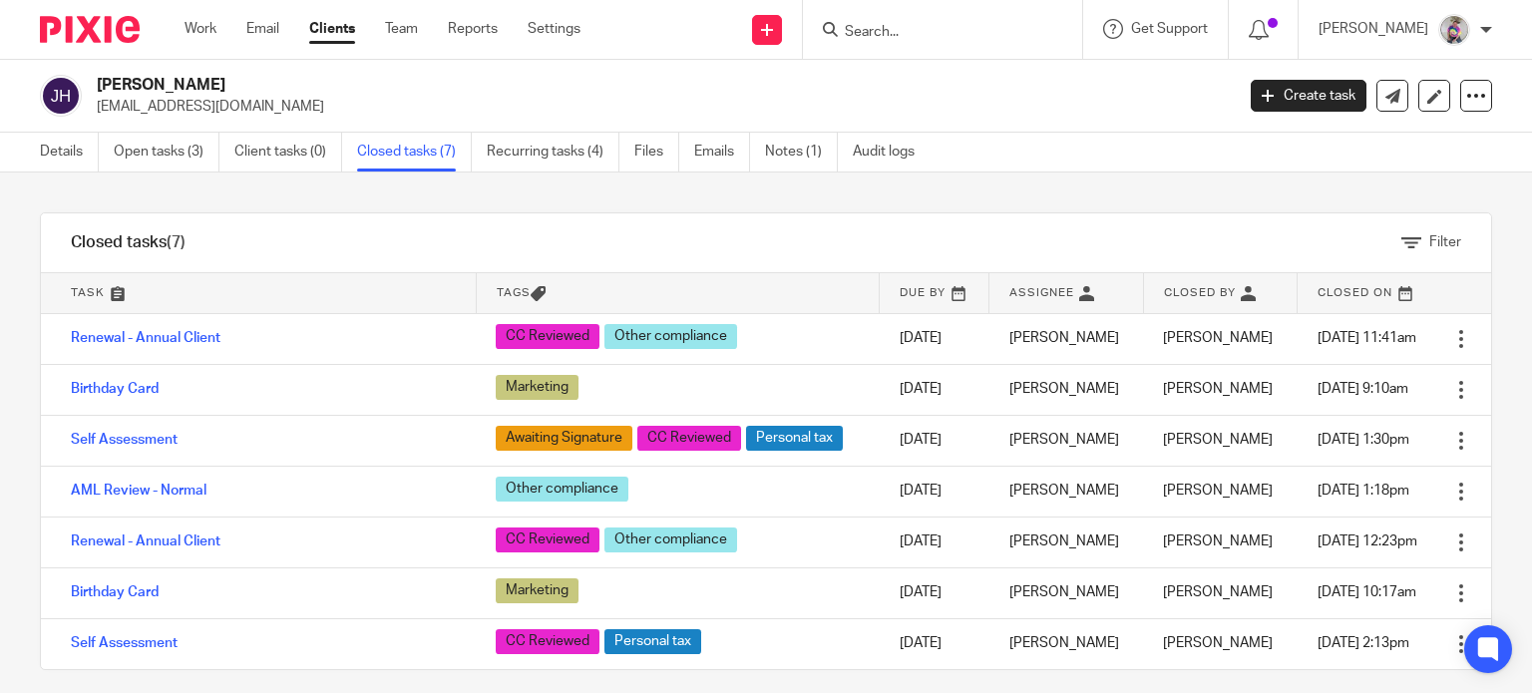
scroll to position [14, 0]
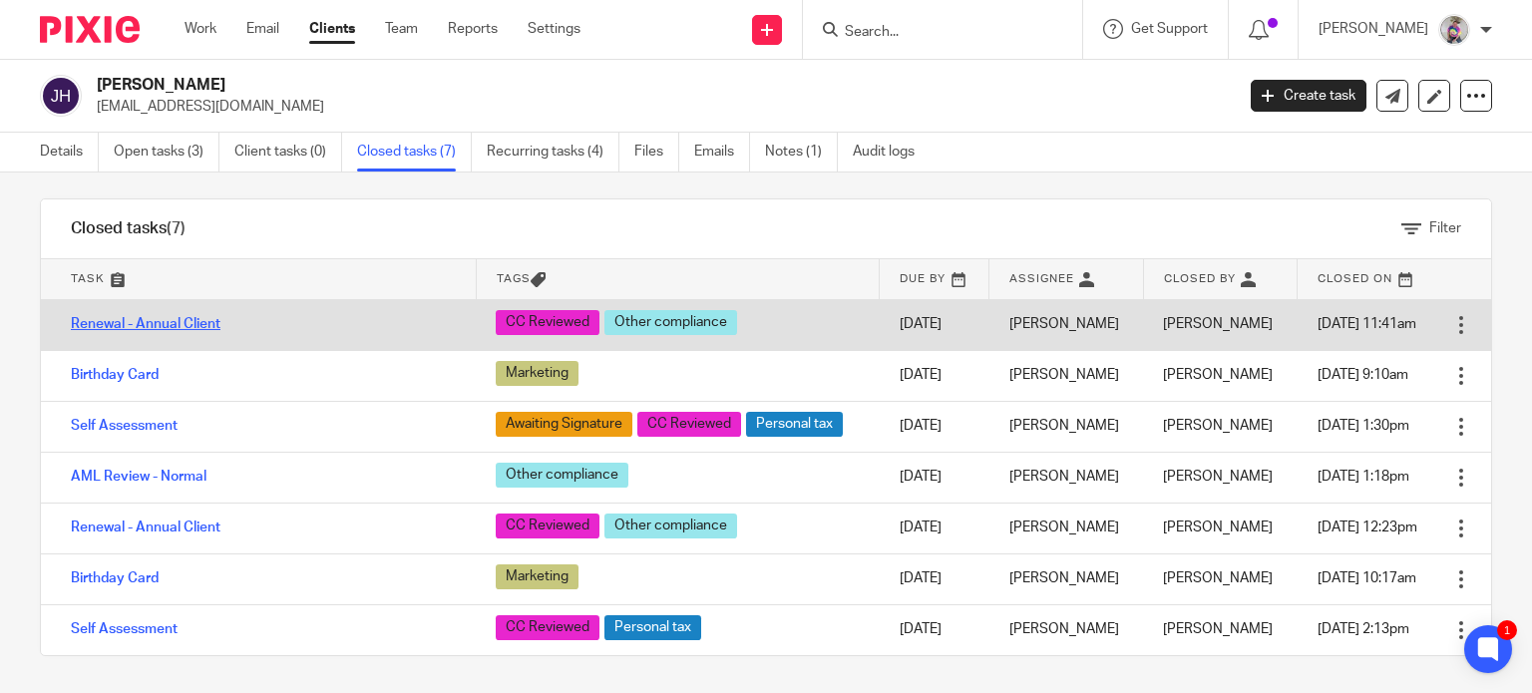
click at [169, 322] on link "Renewal - Annual Client" at bounding box center [146, 324] width 150 height 14
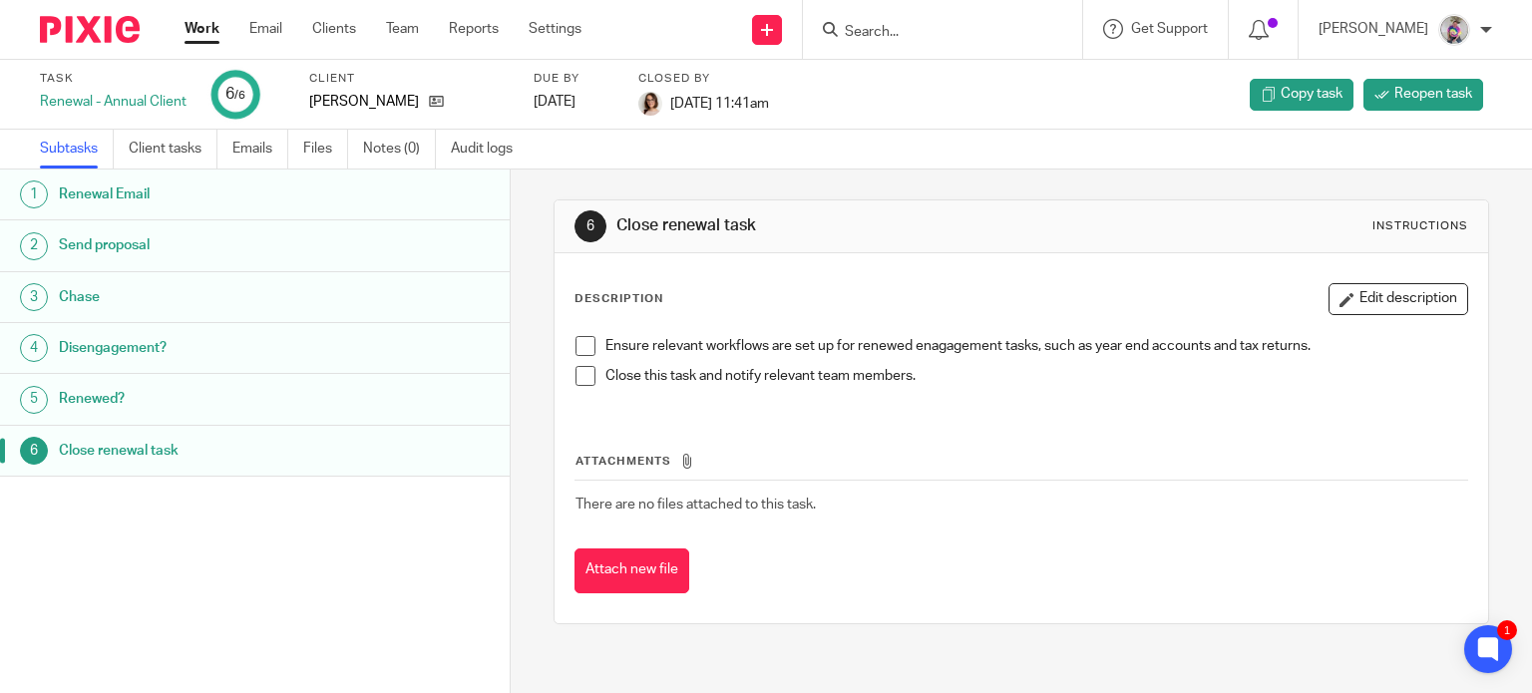
click at [101, 395] on h1 "Renewed?" at bounding box center [202, 399] width 287 height 30
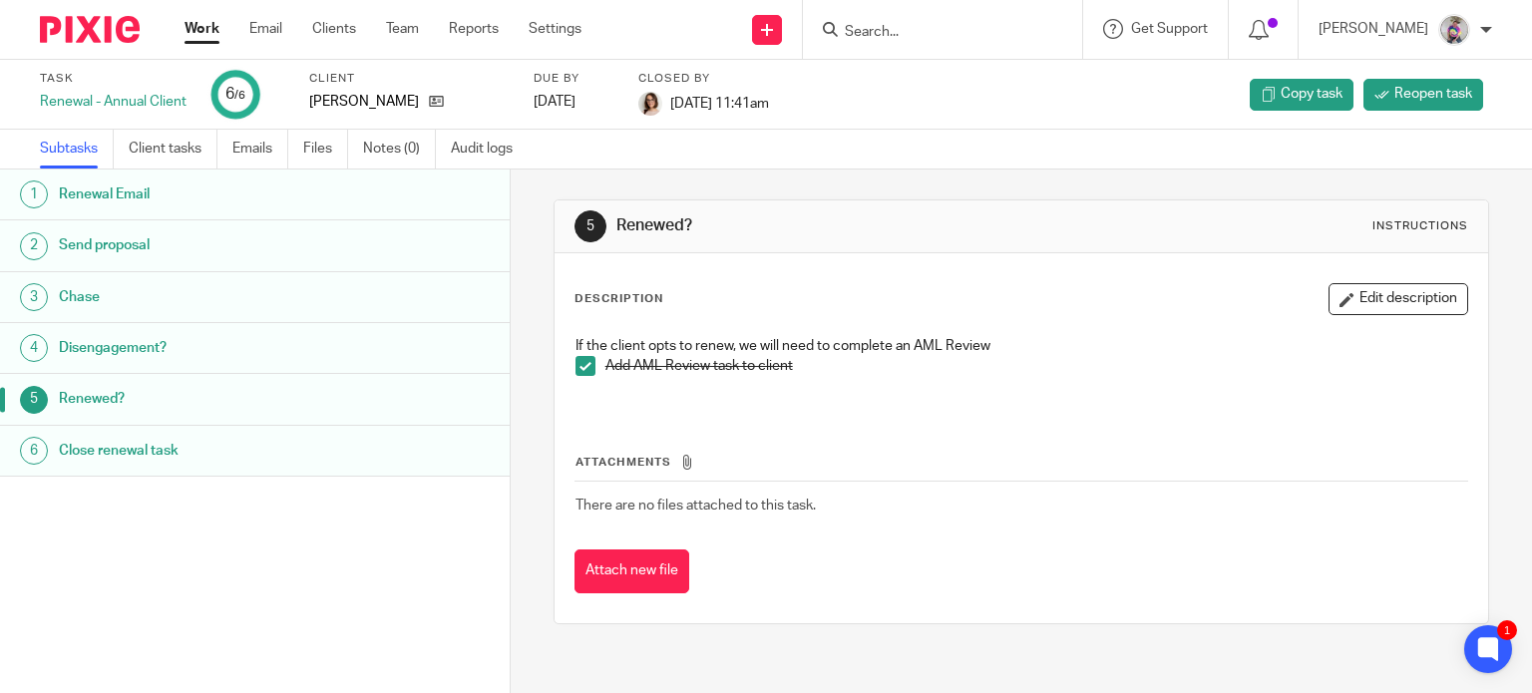
click at [104, 349] on h1 "Disengagement?" at bounding box center [202, 348] width 287 height 30
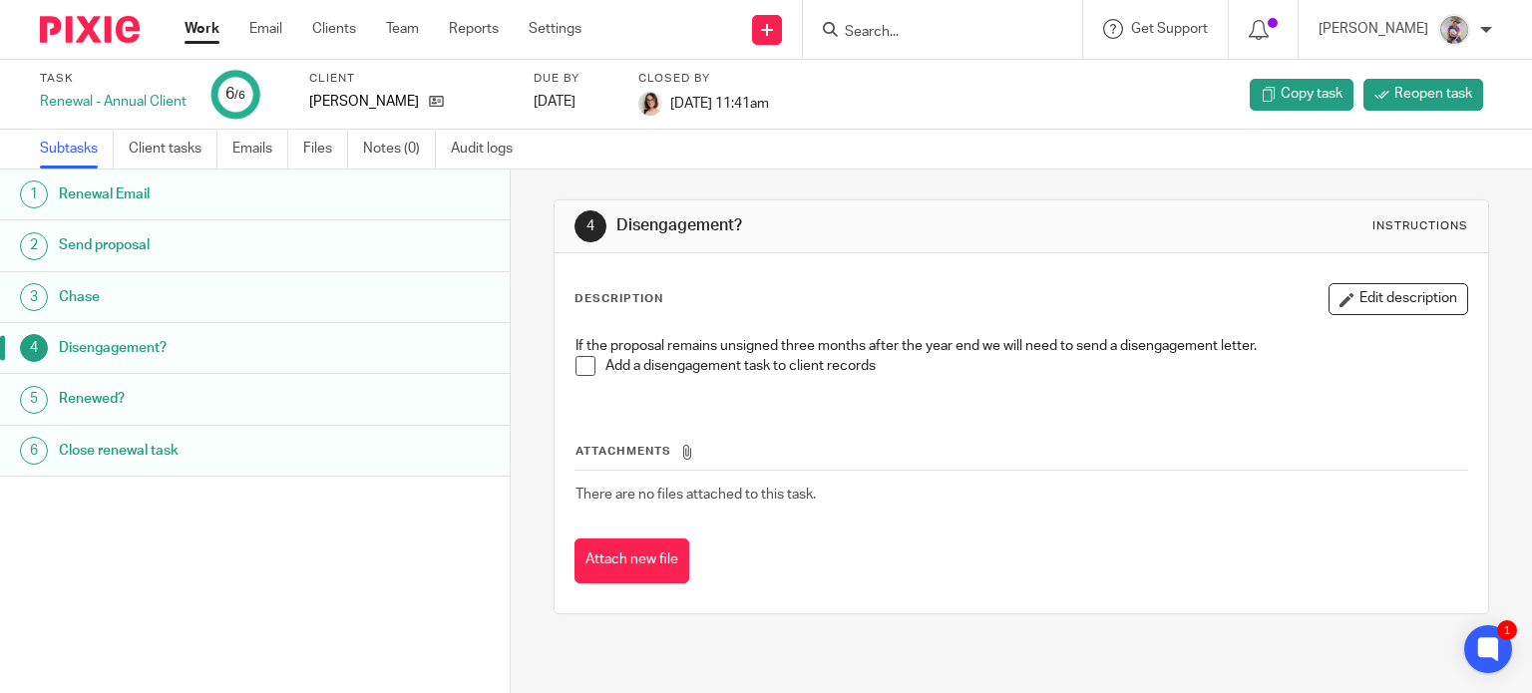
click at [103, 303] on h1 "Chase" at bounding box center [202, 297] width 287 height 30
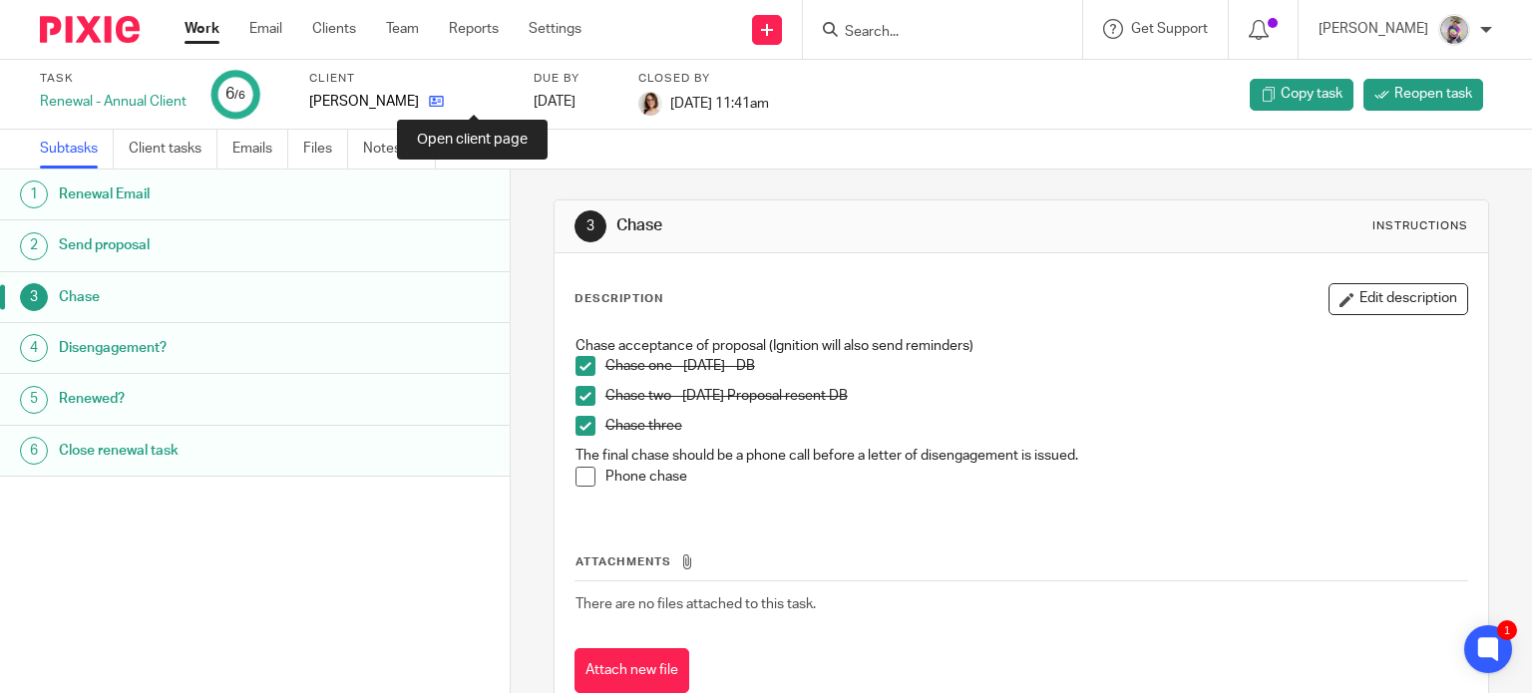
click at [444, 102] on icon at bounding box center [436, 101] width 15 height 15
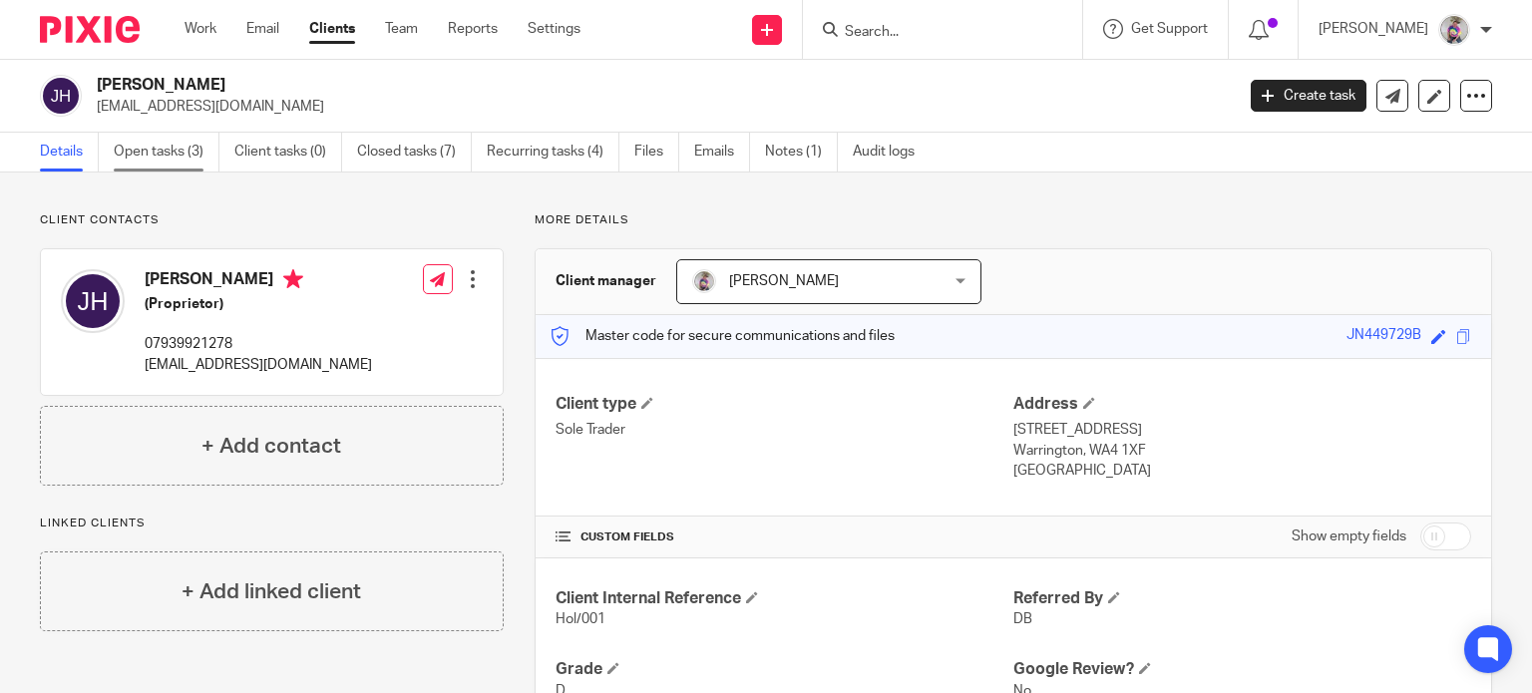
click at [170, 156] on link "Open tasks (3)" at bounding box center [167, 152] width 106 height 39
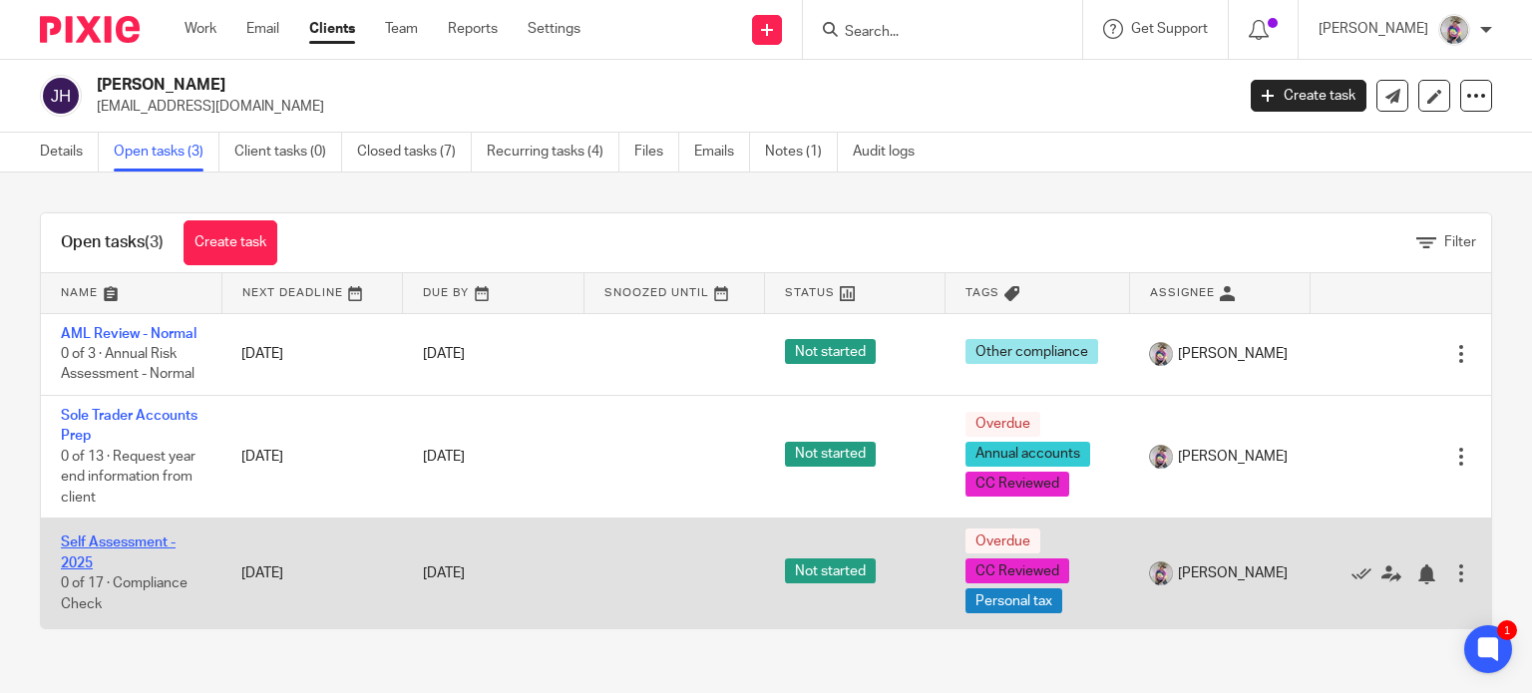
click at [101, 539] on link "Self Assessment - 2025" at bounding box center [118, 553] width 115 height 34
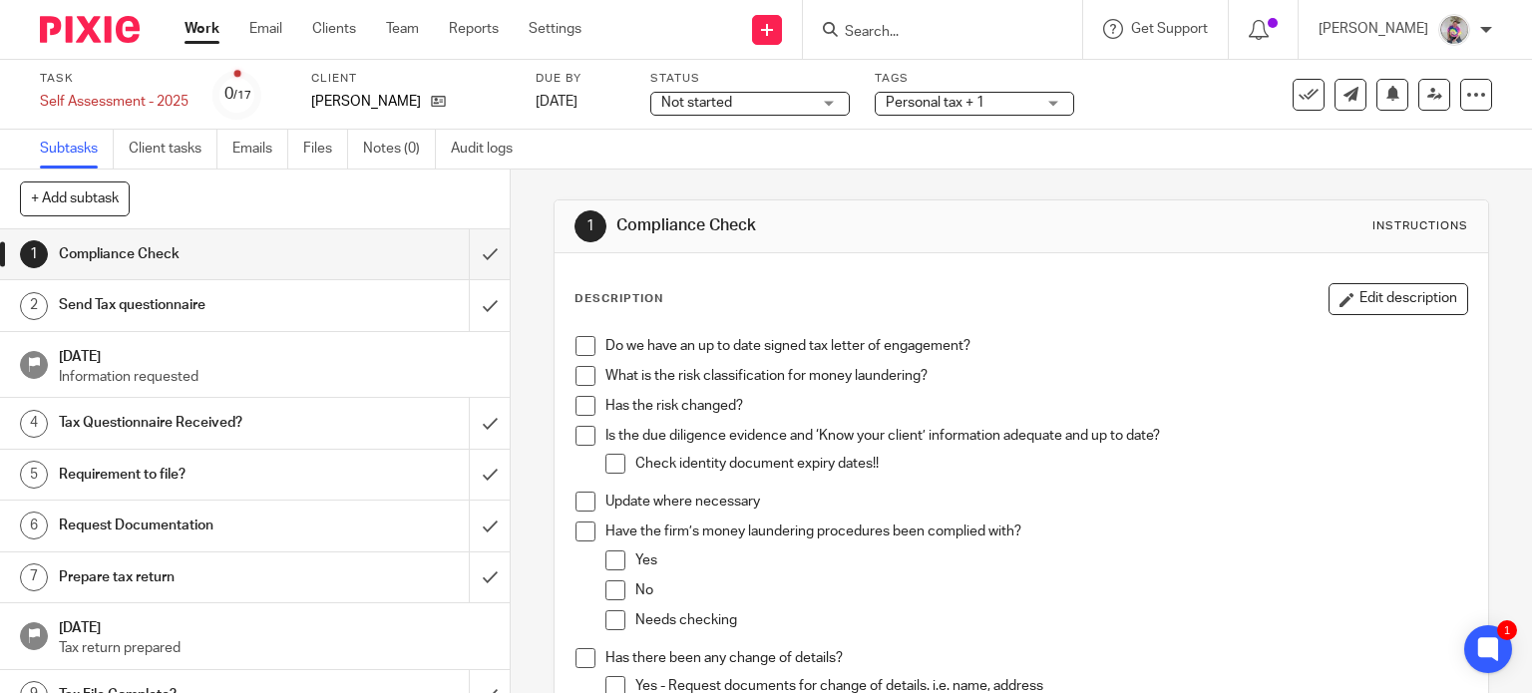
click at [577, 345] on span at bounding box center [585, 346] width 20 height 20
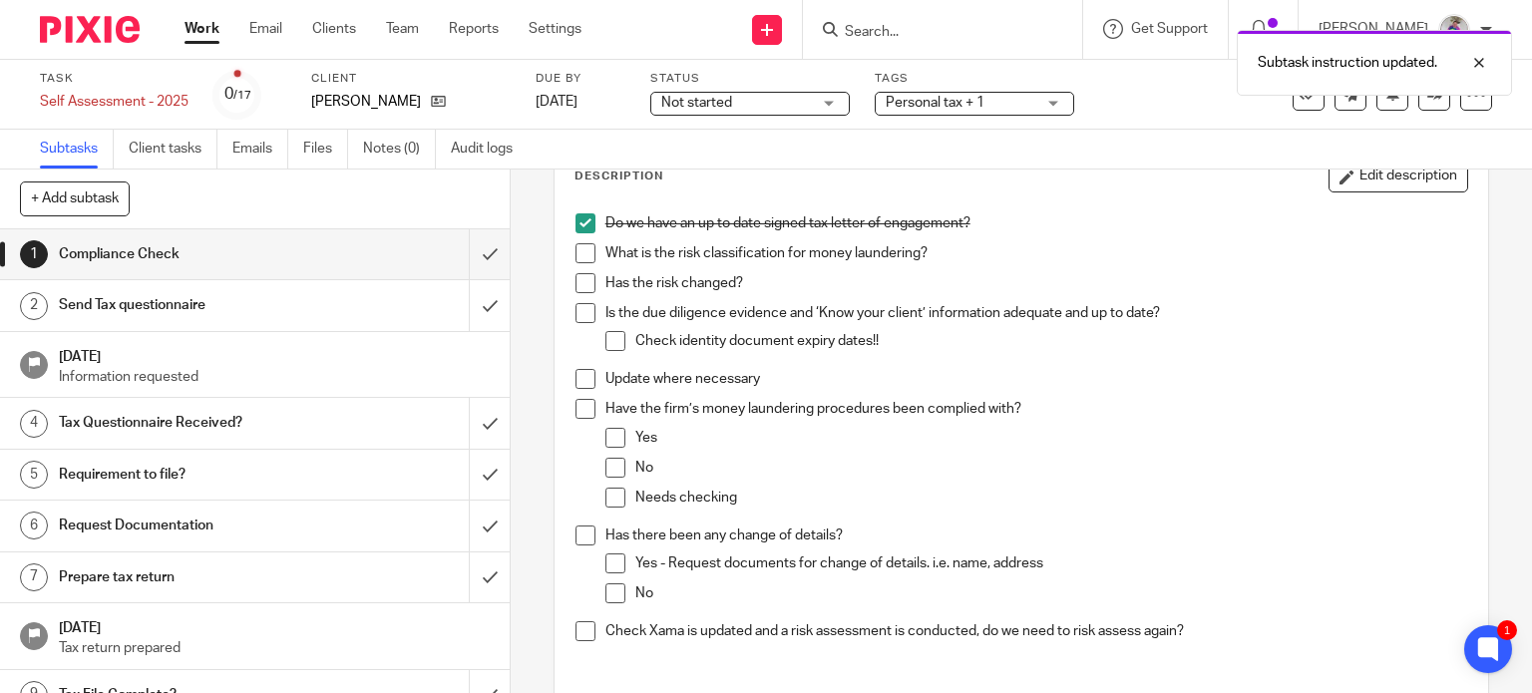
scroll to position [122, 0]
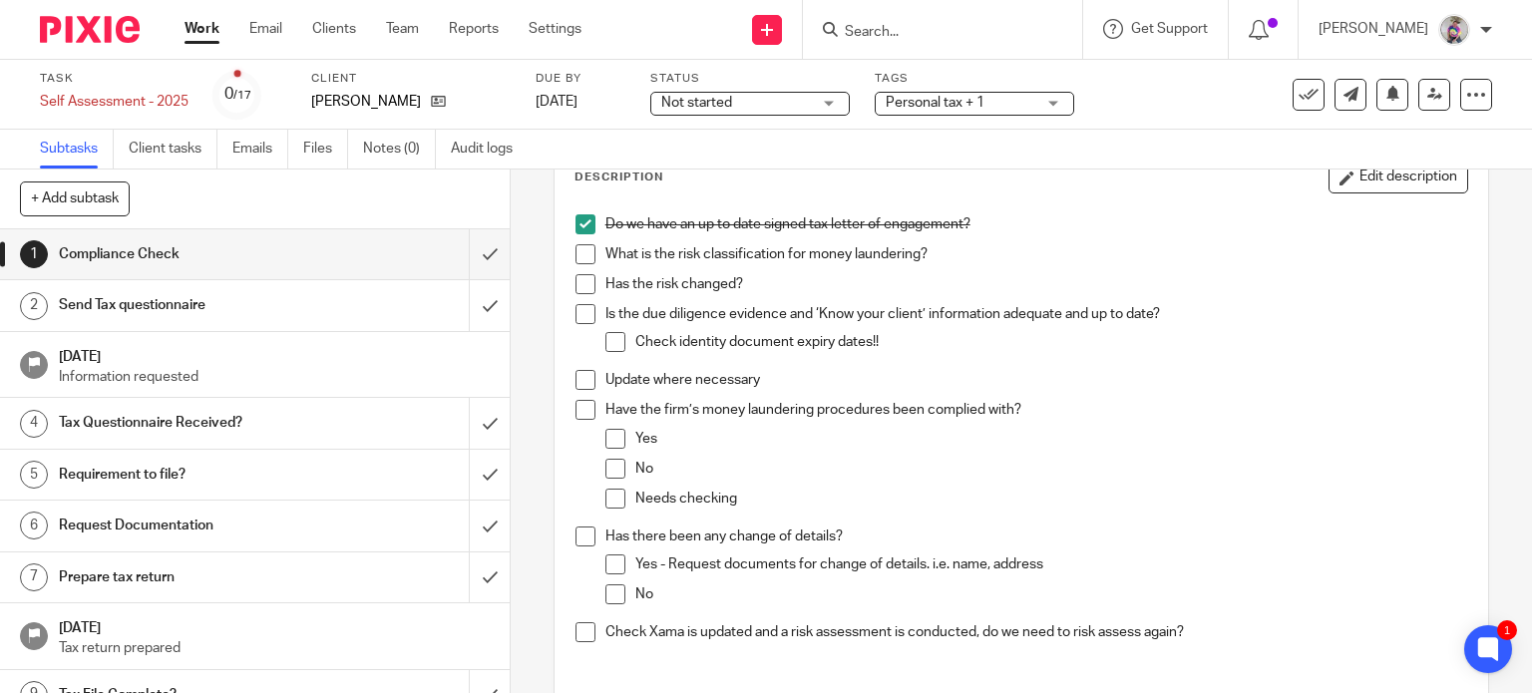
click at [585, 251] on span at bounding box center [585, 254] width 20 height 20
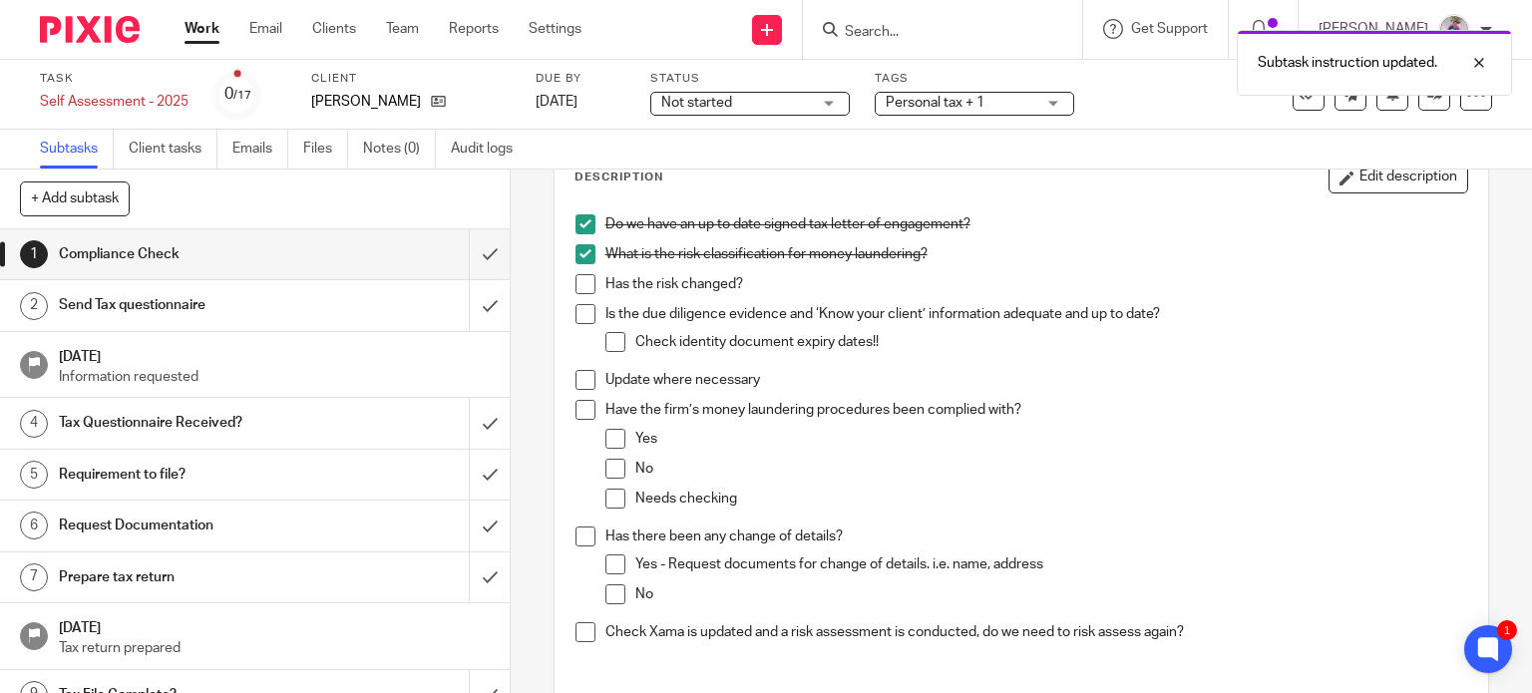
click at [580, 285] on span at bounding box center [585, 284] width 20 height 20
click at [578, 314] on span at bounding box center [585, 314] width 20 height 20
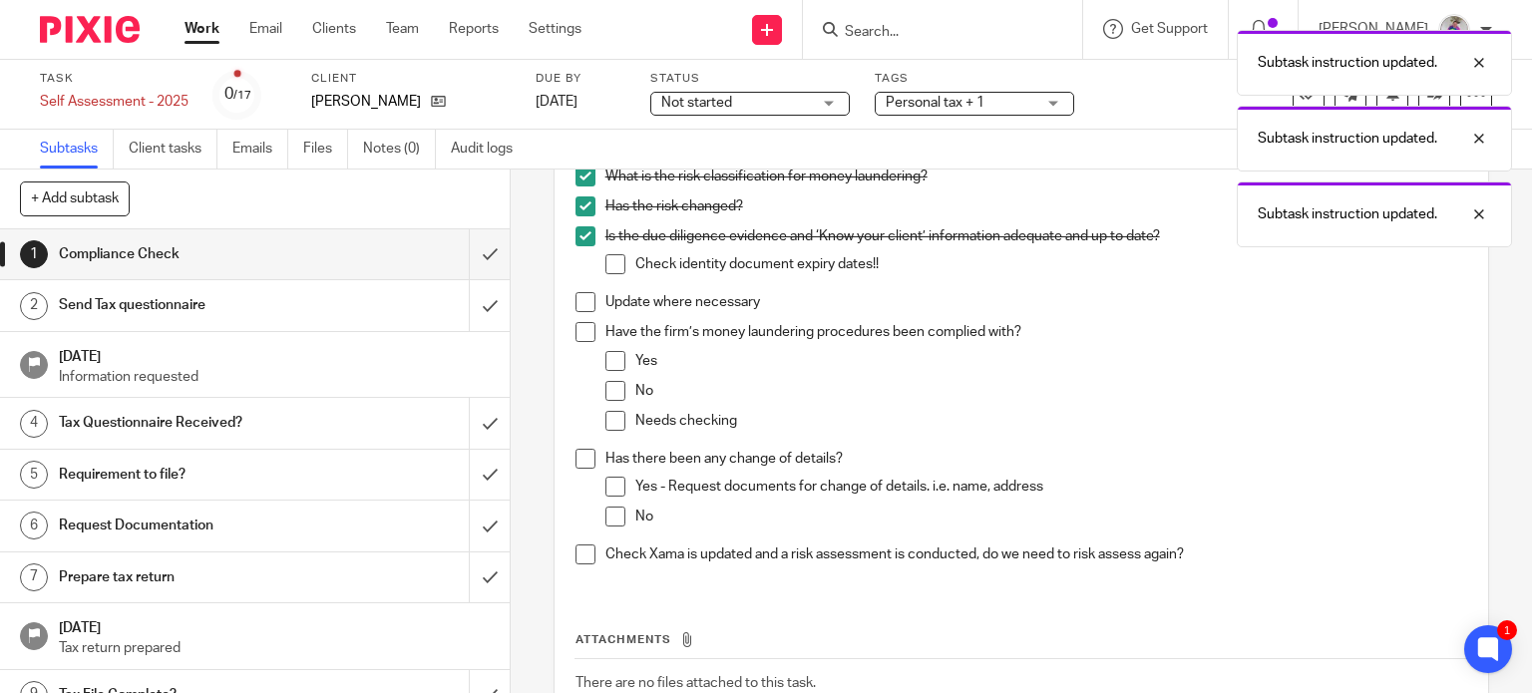
scroll to position [201, 0]
click at [613, 356] on span at bounding box center [615, 359] width 20 height 20
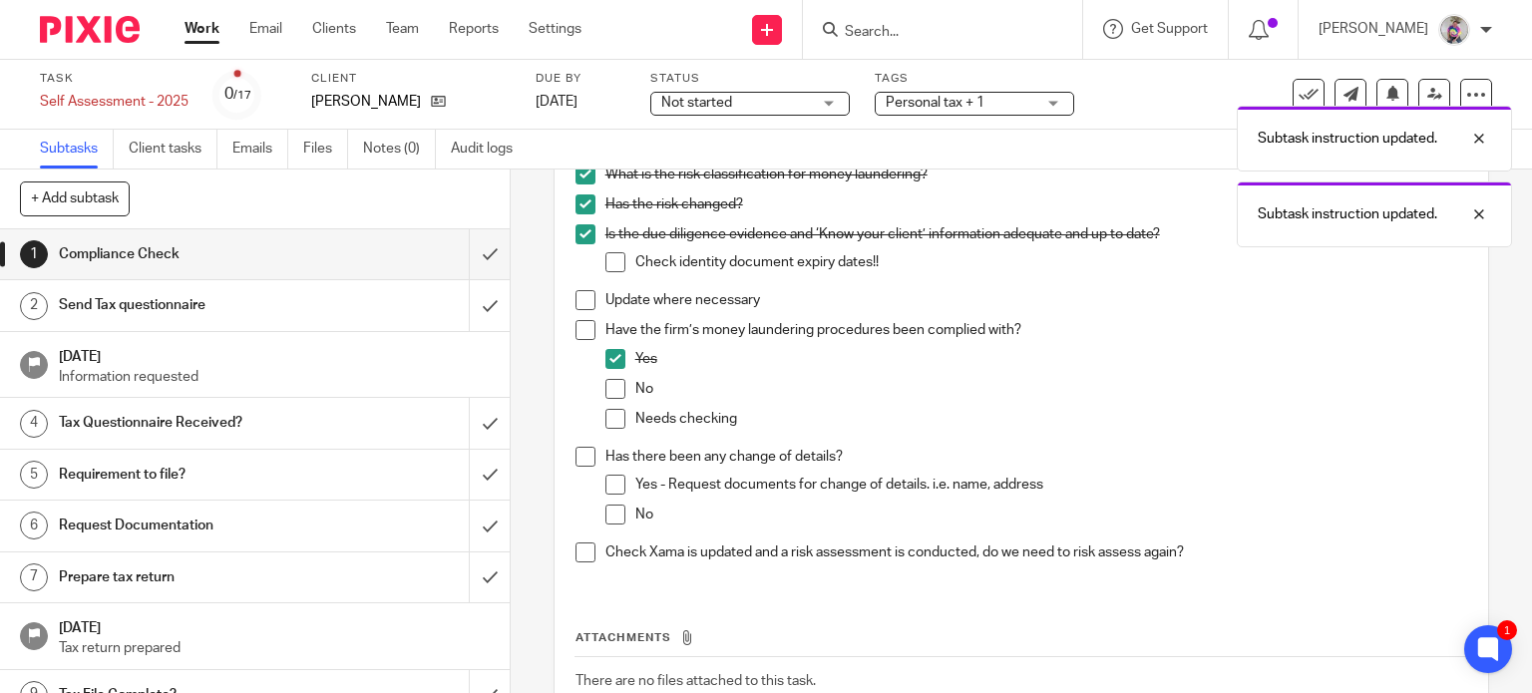
click at [582, 326] on span at bounding box center [585, 330] width 20 height 20
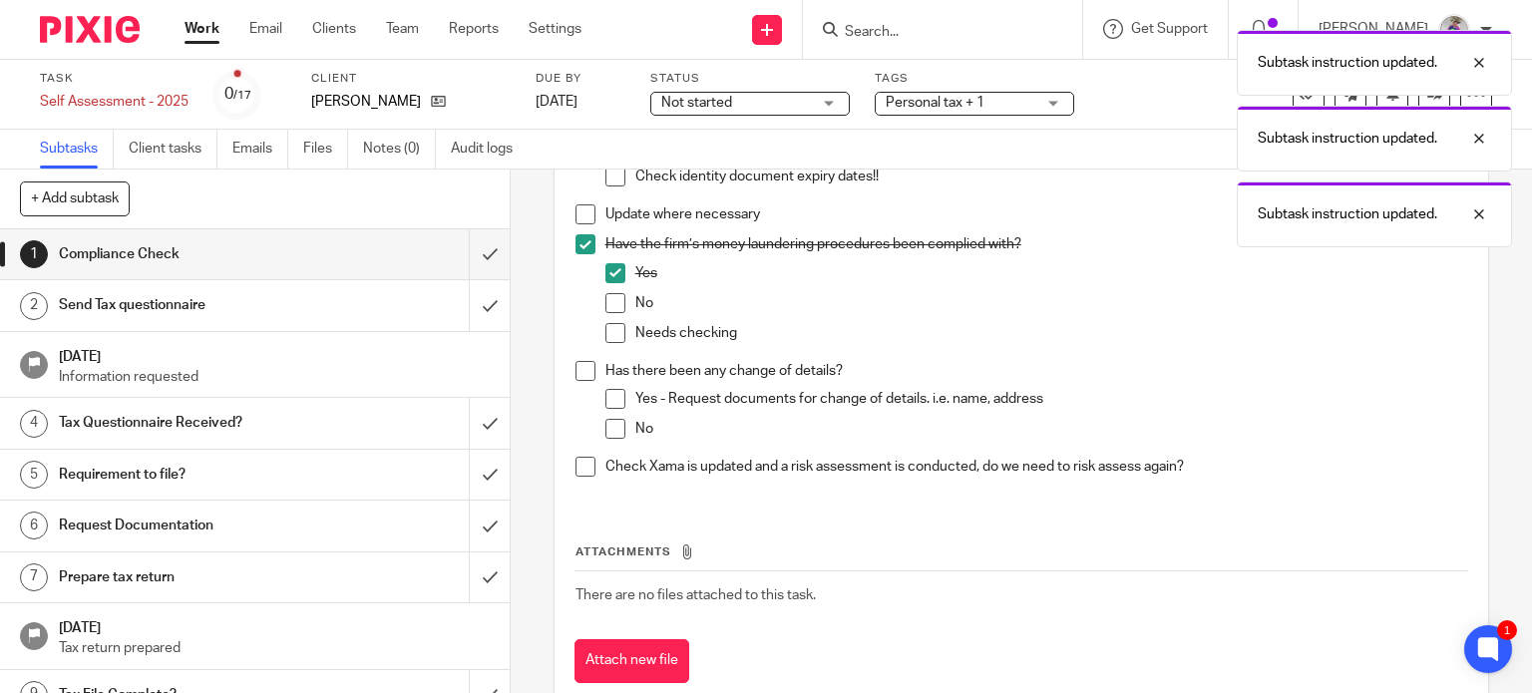
scroll to position [289, 0]
click at [611, 426] on span at bounding box center [615, 427] width 20 height 20
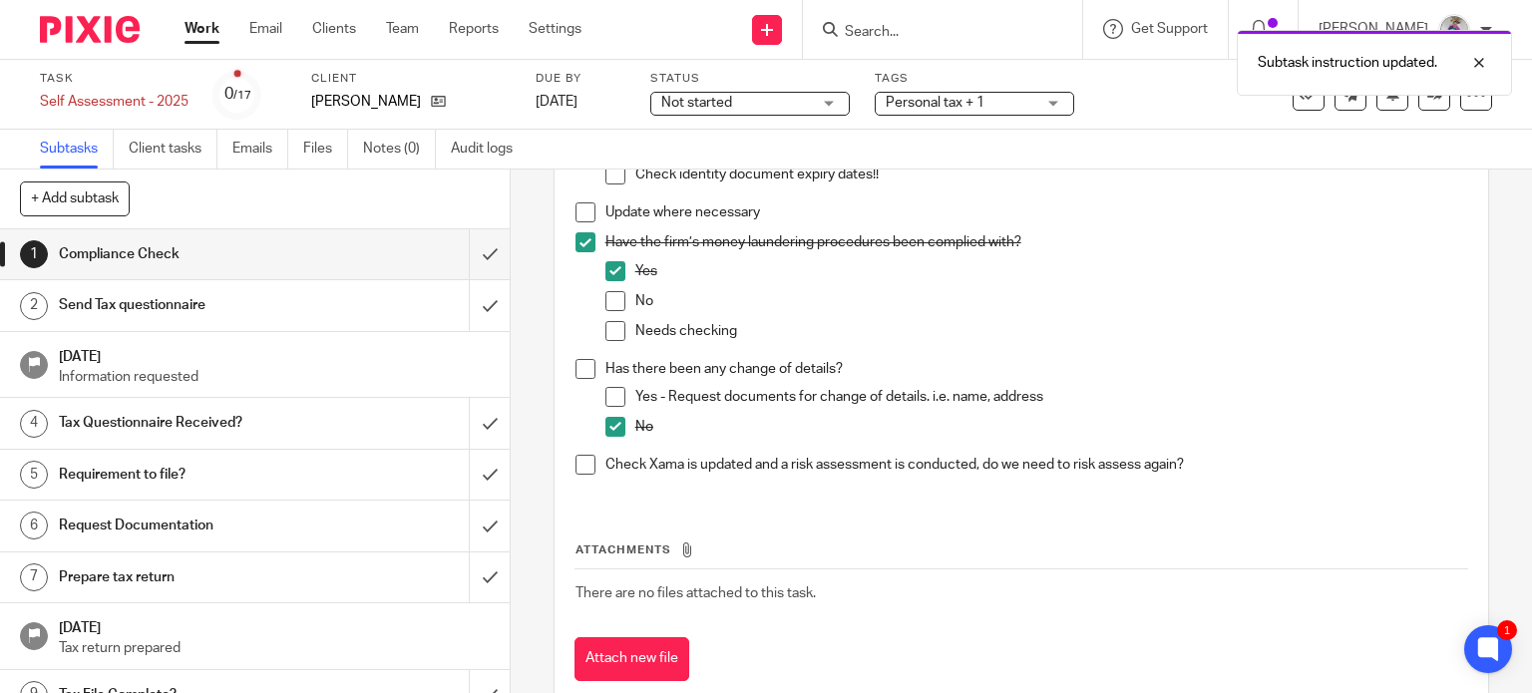
click at [578, 466] on span at bounding box center [585, 465] width 20 height 20
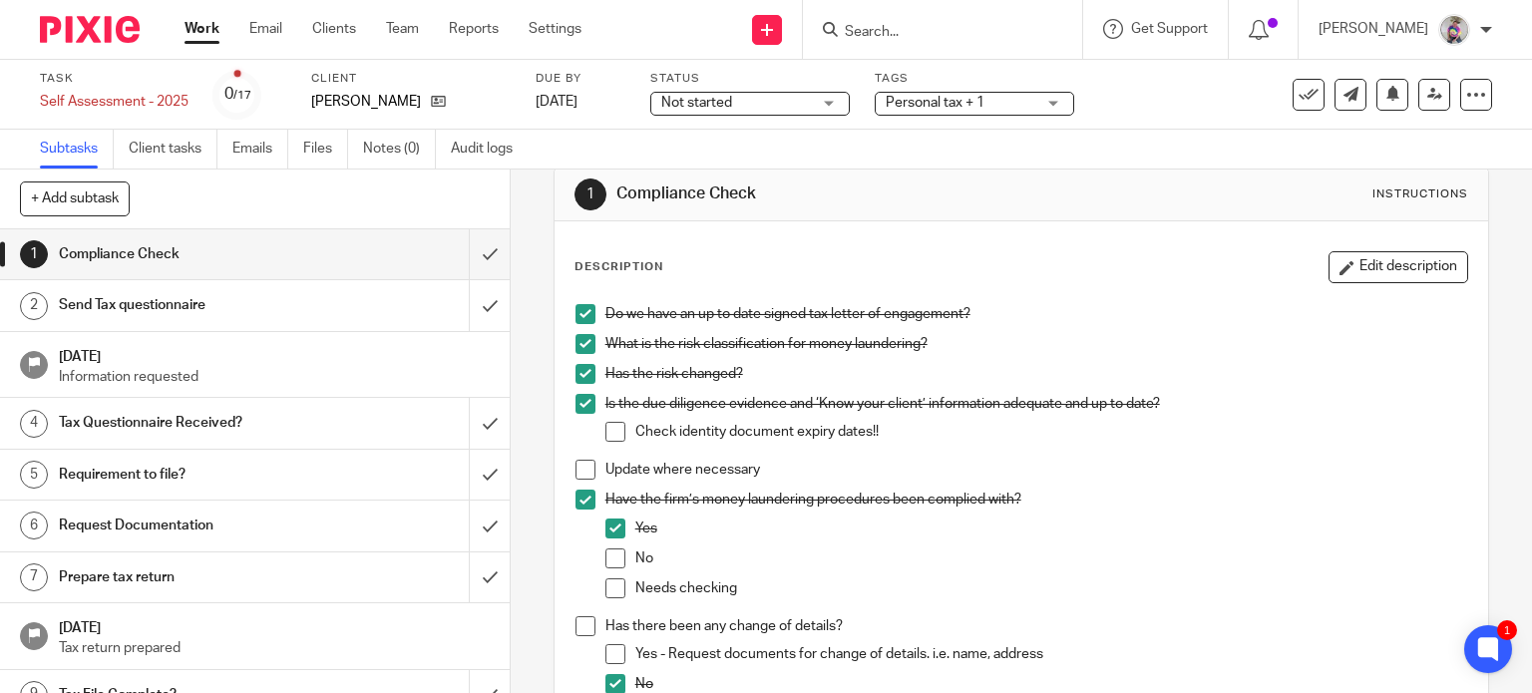
scroll to position [43, 0]
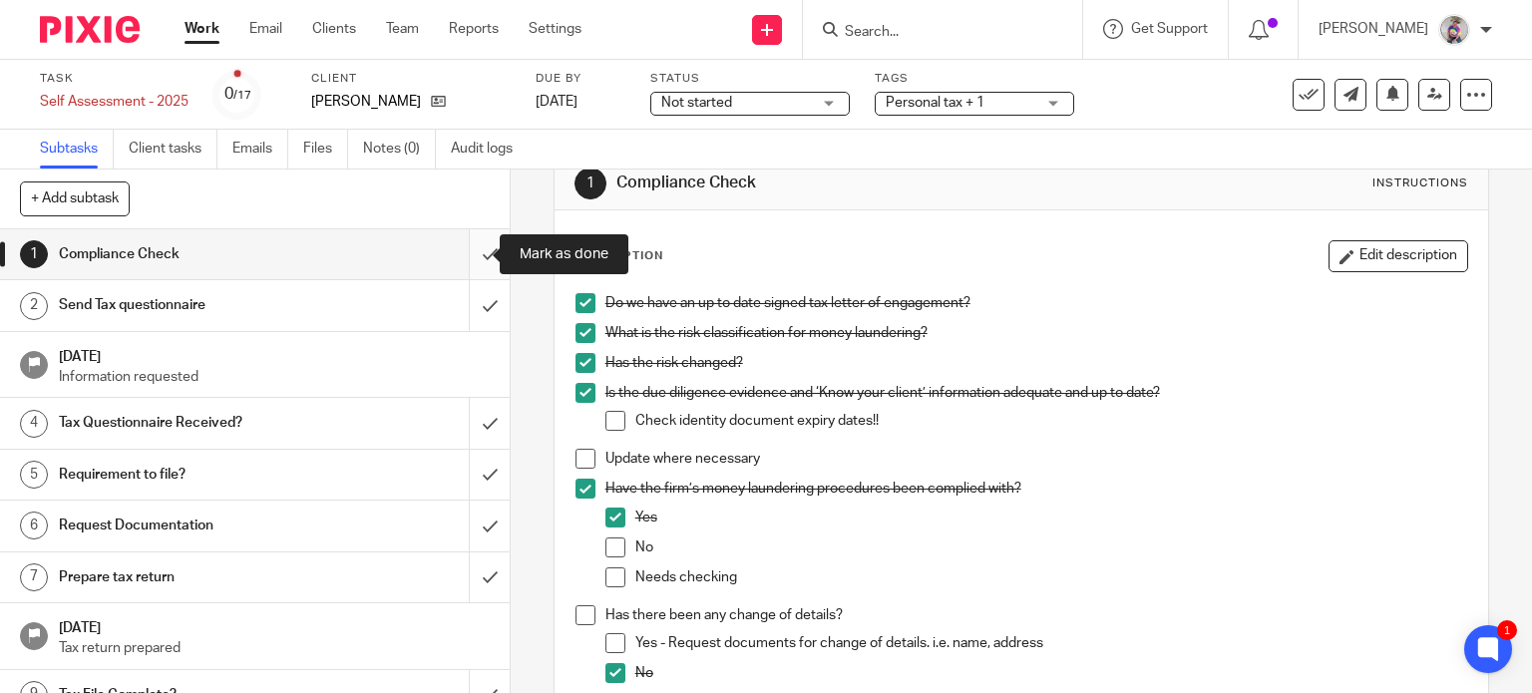
click at [471, 252] on input "submit" at bounding box center [255, 254] width 510 height 50
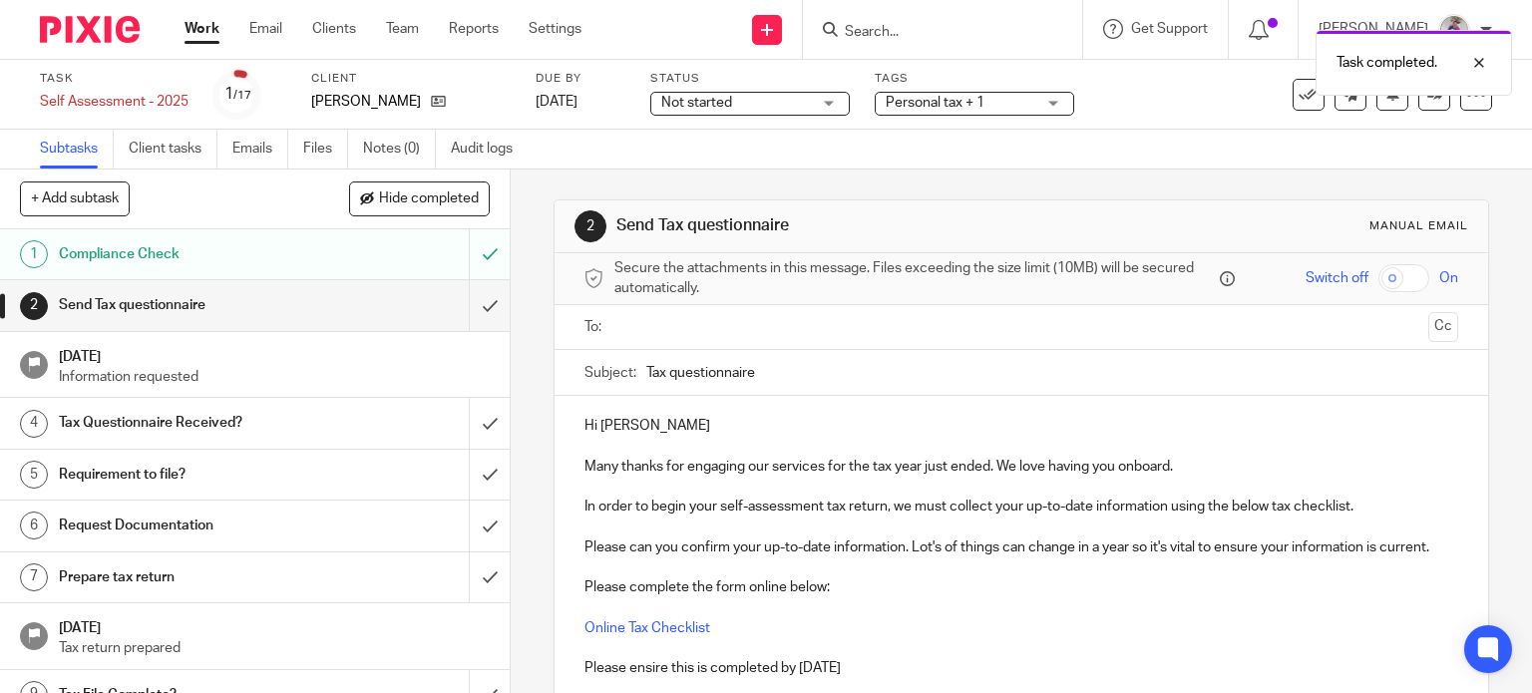
click at [670, 319] on input "text" at bounding box center [1020, 327] width 799 height 23
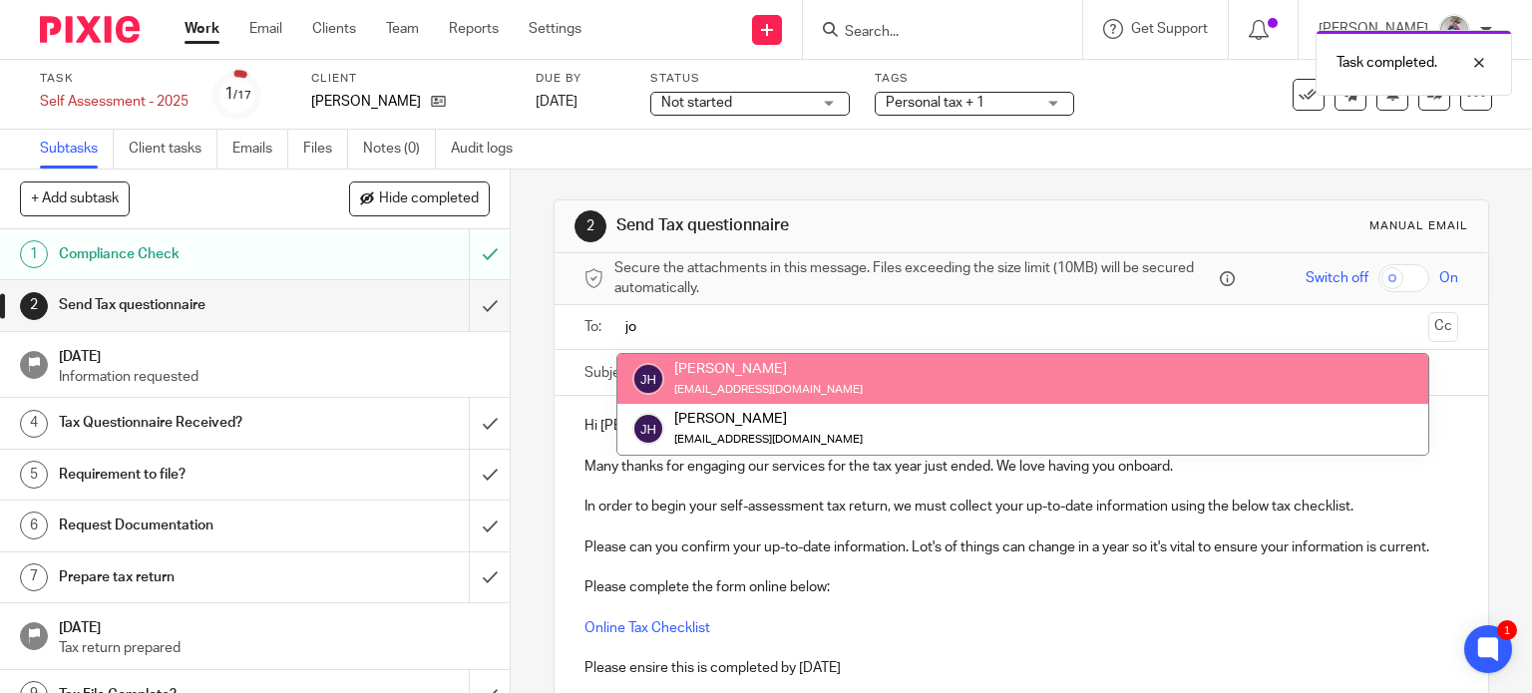
type input "jo"
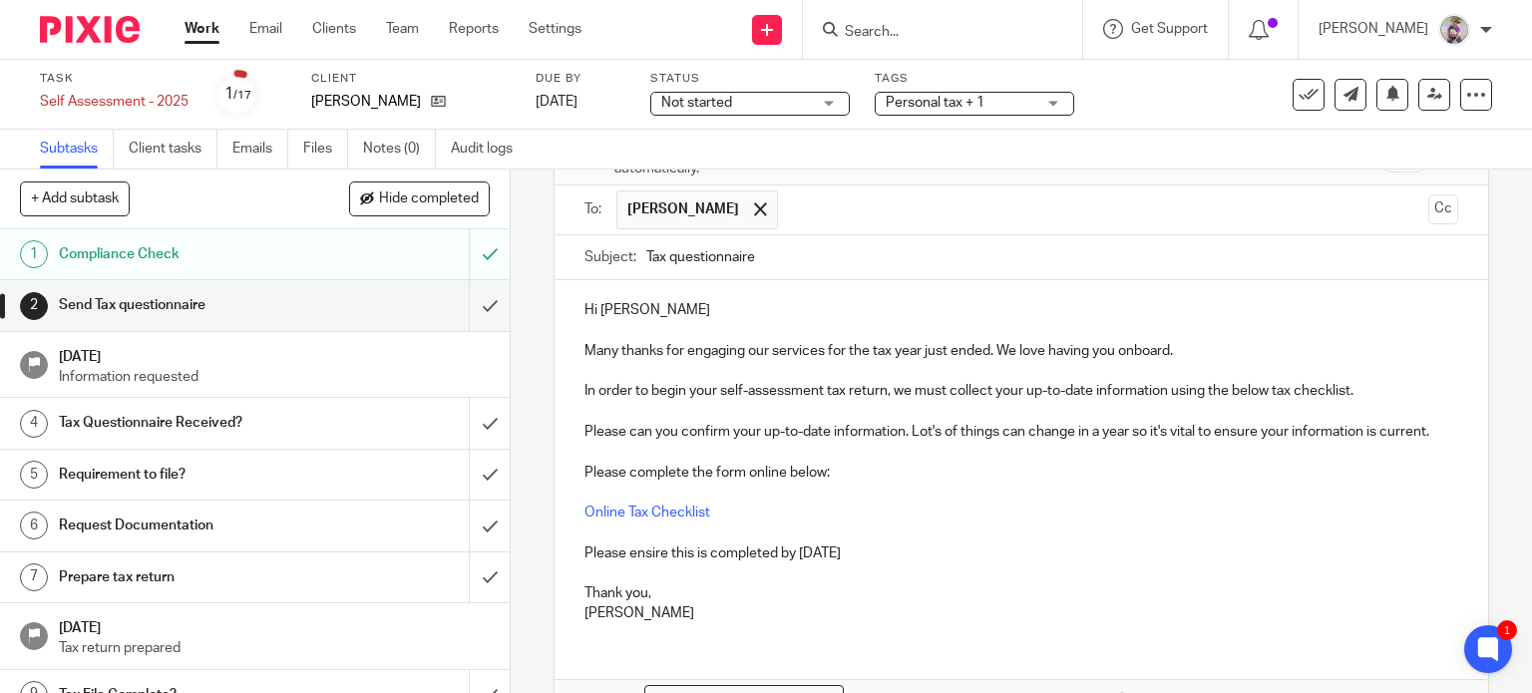
scroll to position [120, 0]
click at [650, 550] on p "Please ensire this is completed by 31st May." at bounding box center [1021, 554] width 875 height 20
drag, startPoint x: 712, startPoint y: 550, endPoint x: 874, endPoint y: 558, distance: 161.8
click at [874, 558] on p "Please ensure this is completed by 31st May." at bounding box center [1021, 554] width 875 height 20
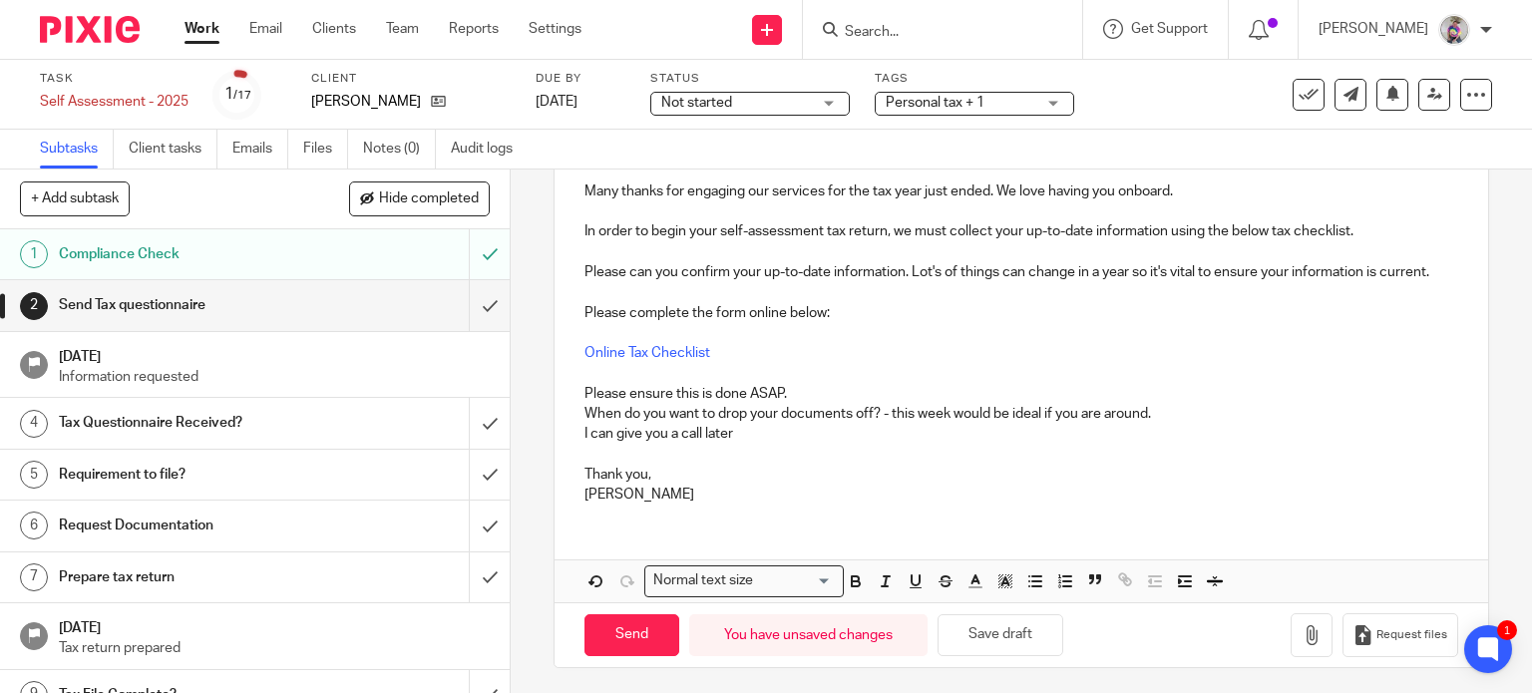
scroll to position [281, 0]
click at [960, 645] on button "Save draft" at bounding box center [1001, 633] width 126 height 43
click at [618, 638] on input "Send" at bounding box center [631, 633] width 95 height 43
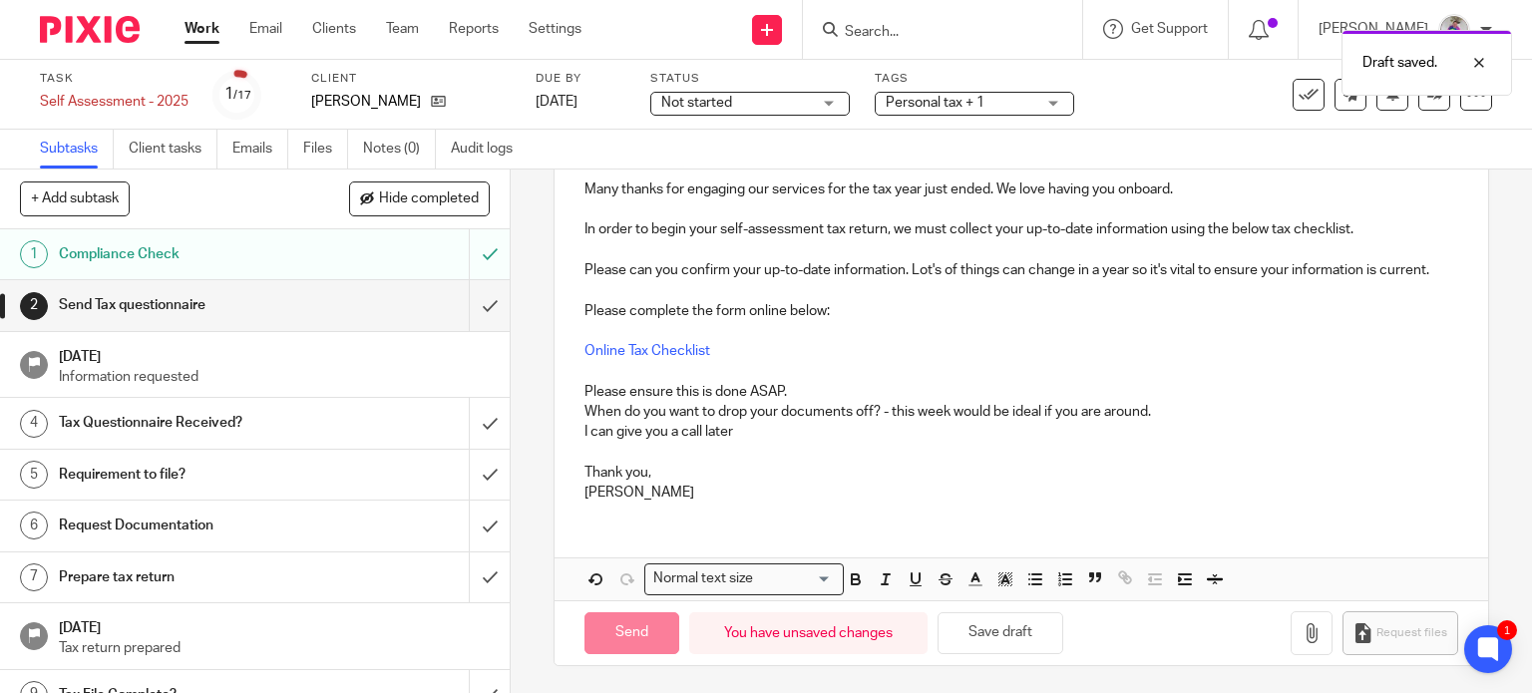
type input "Sent"
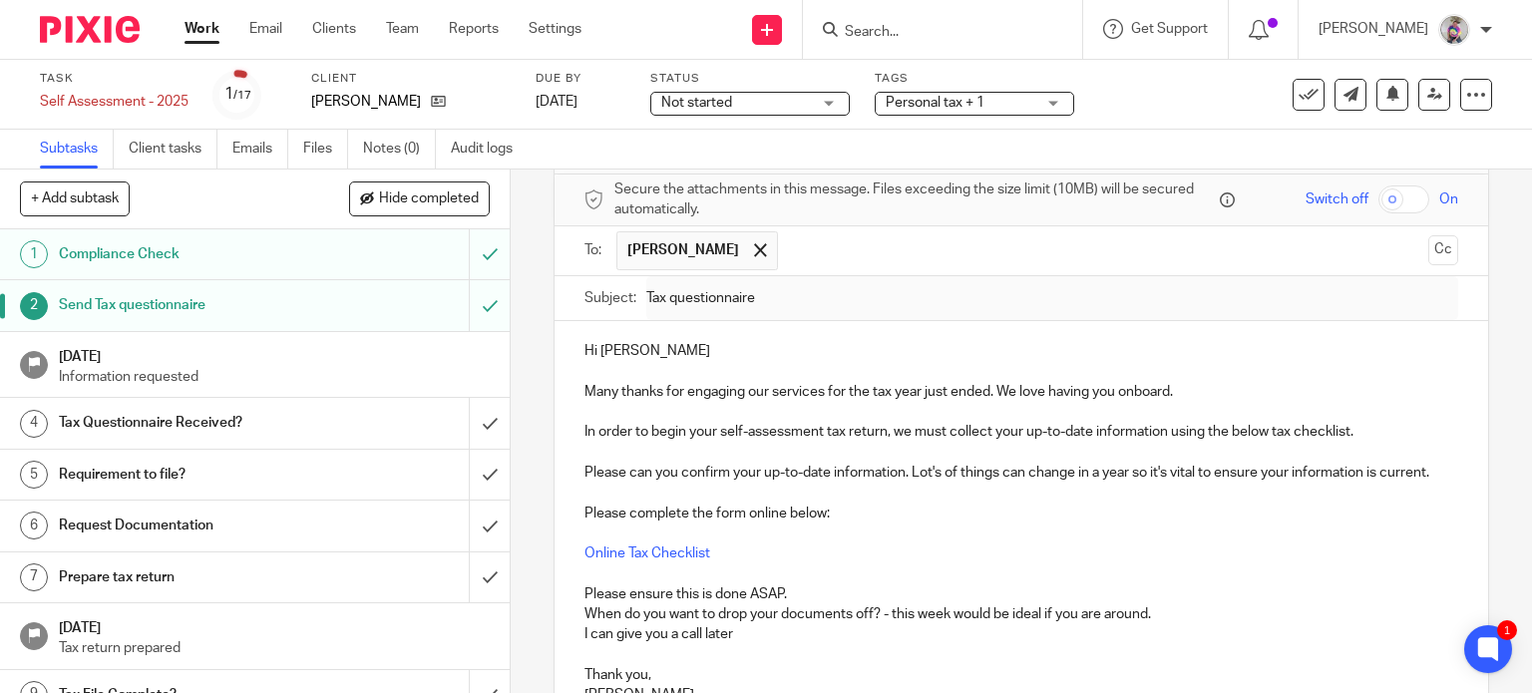
scroll to position [0, 0]
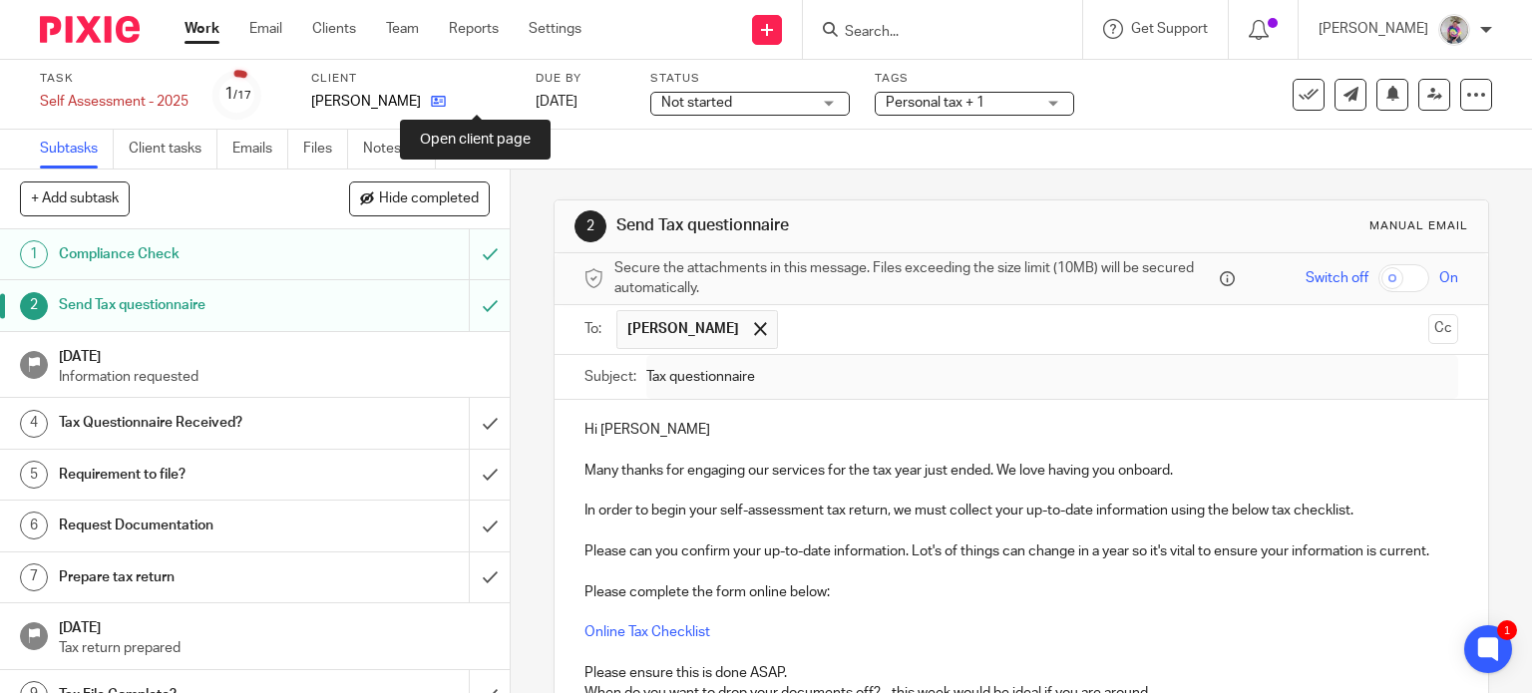
click at [446, 104] on icon at bounding box center [438, 101] width 15 height 15
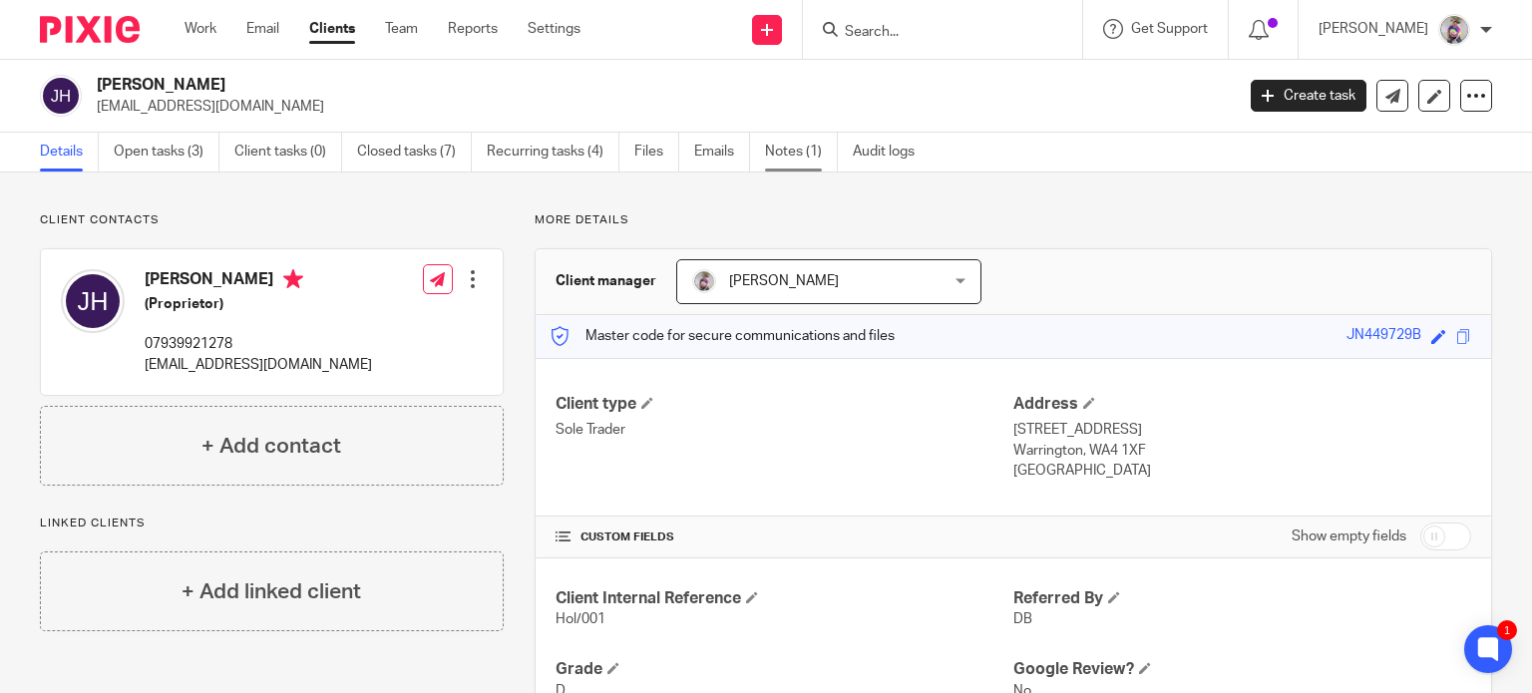
click at [805, 157] on link "Notes (1)" at bounding box center [801, 152] width 73 height 39
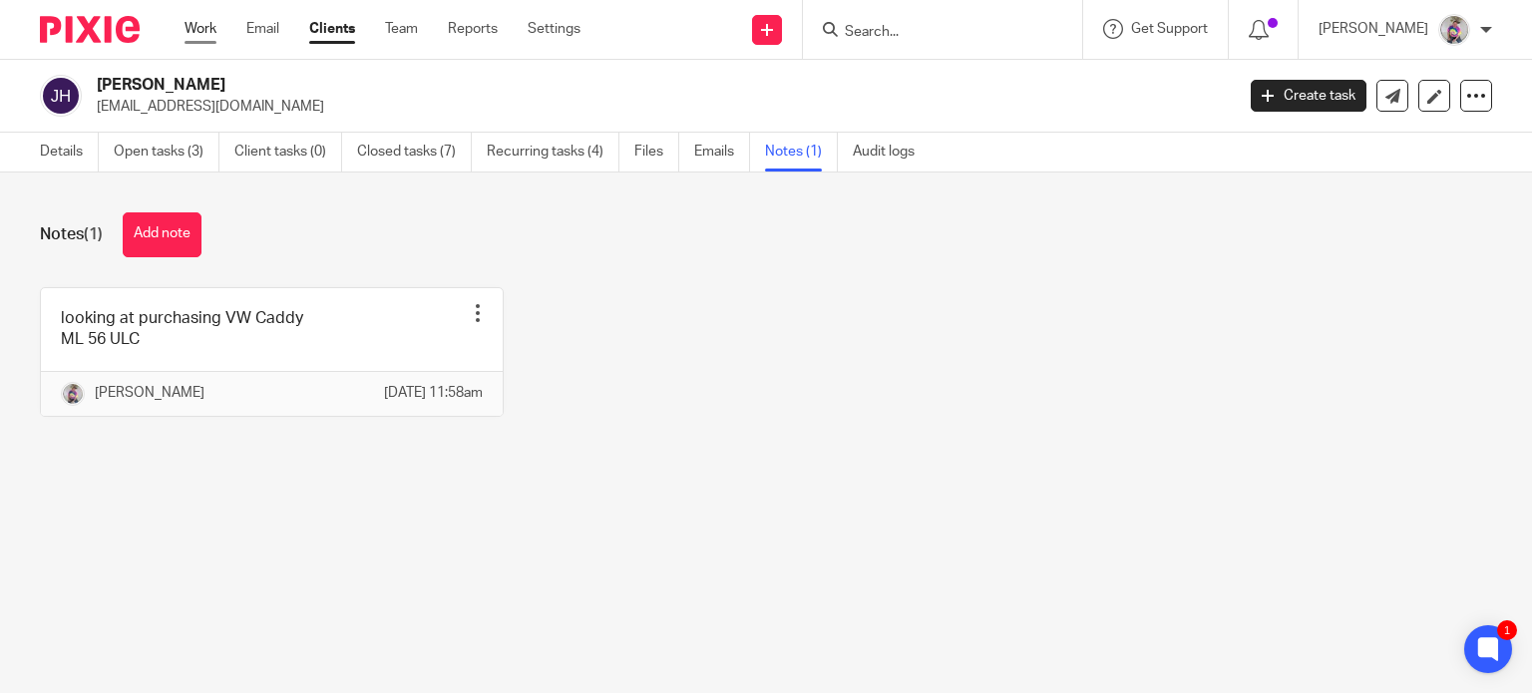
click at [204, 28] on link "Work" at bounding box center [201, 29] width 32 height 20
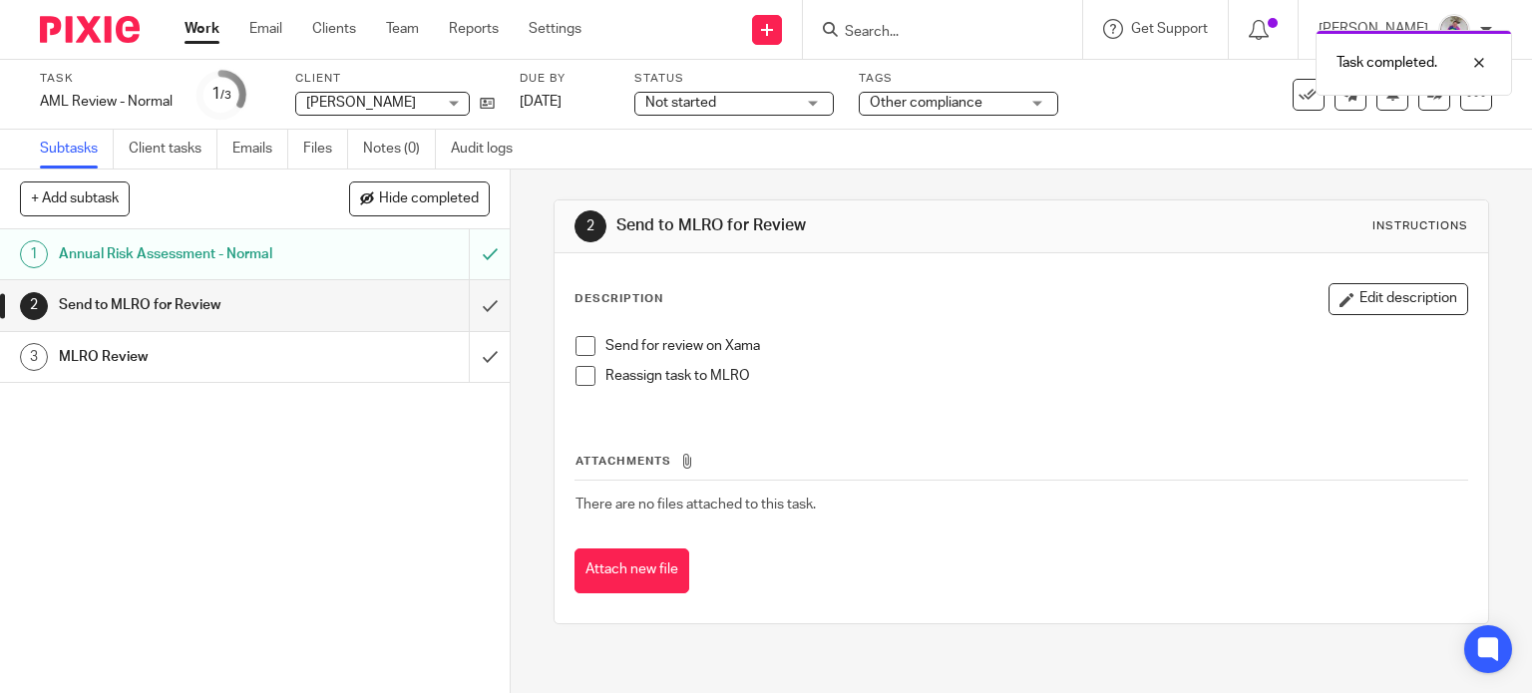
click at [575, 346] on span at bounding box center [585, 346] width 20 height 20
click at [575, 385] on span at bounding box center [585, 376] width 20 height 20
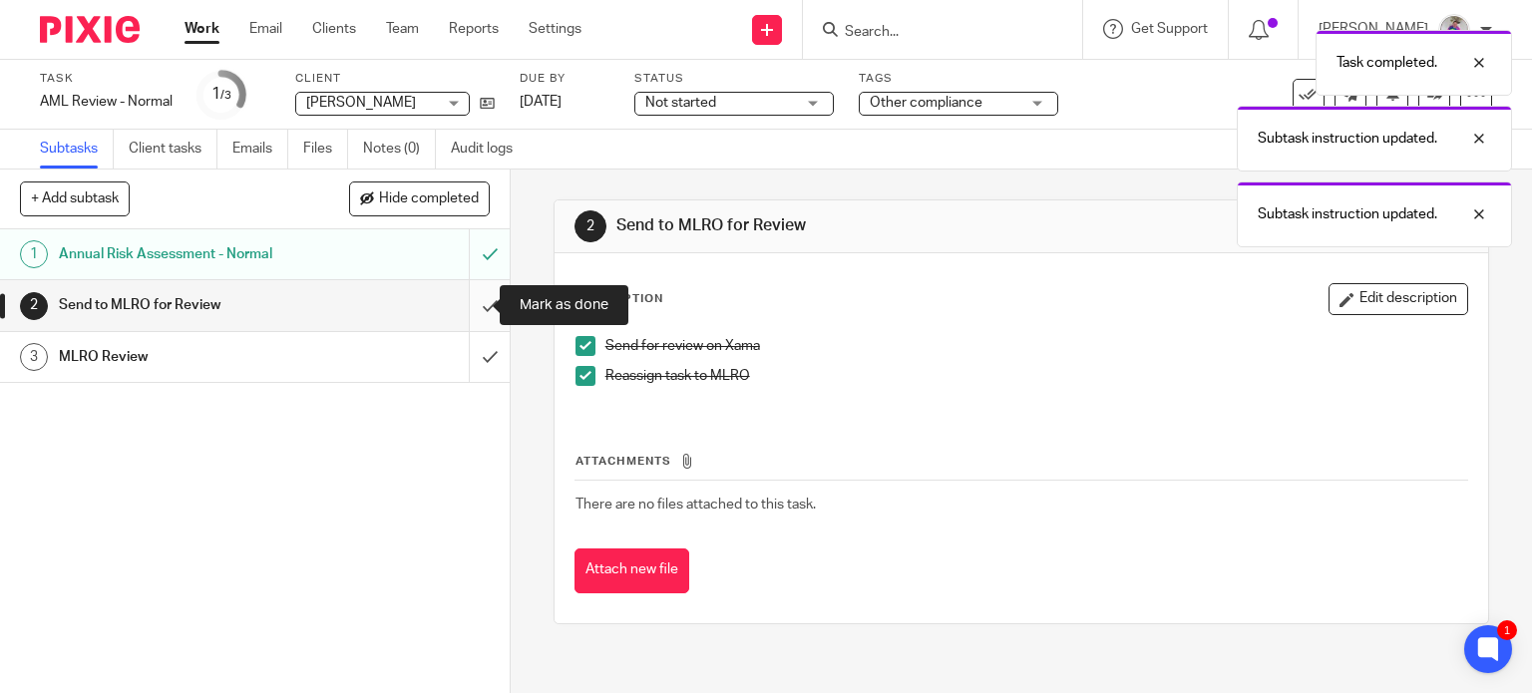
click at [467, 305] on input "submit" at bounding box center [255, 305] width 510 height 50
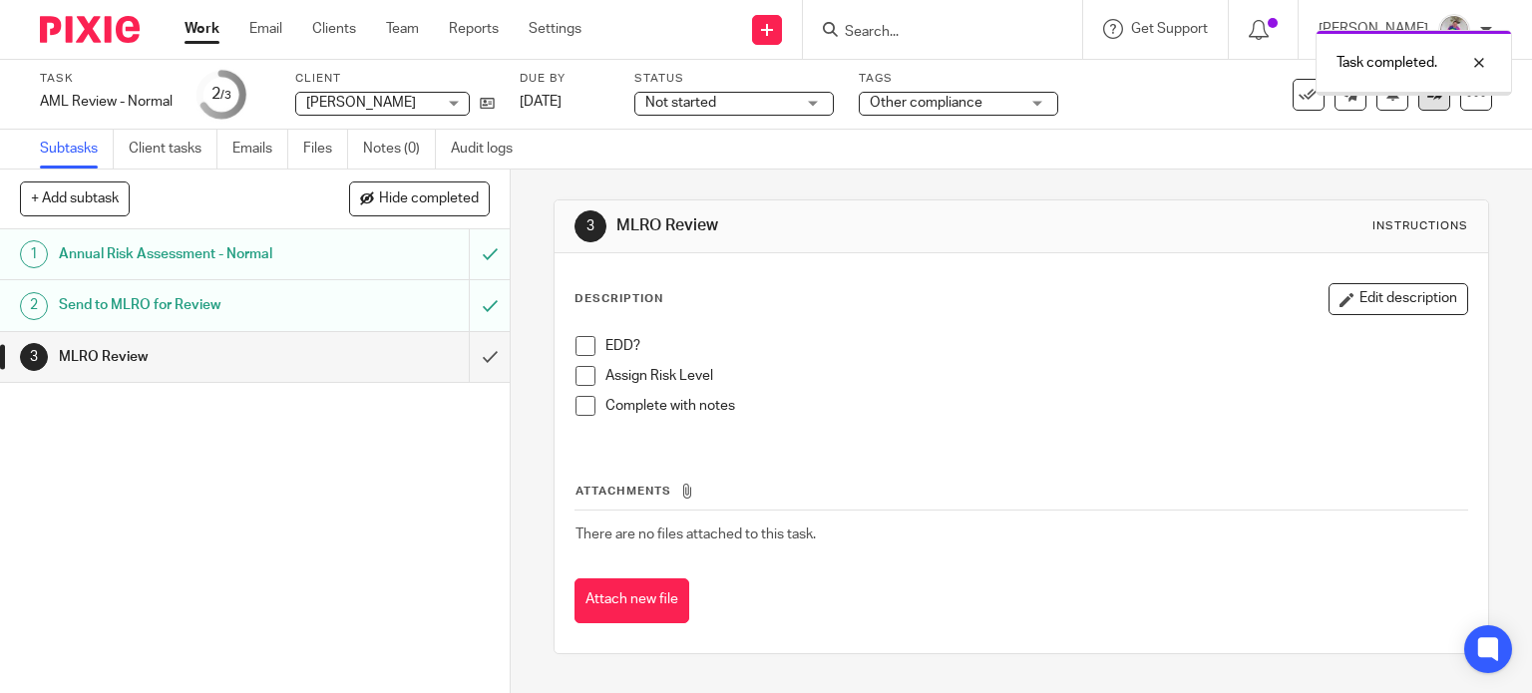
click at [1427, 95] on icon at bounding box center [1434, 94] width 15 height 15
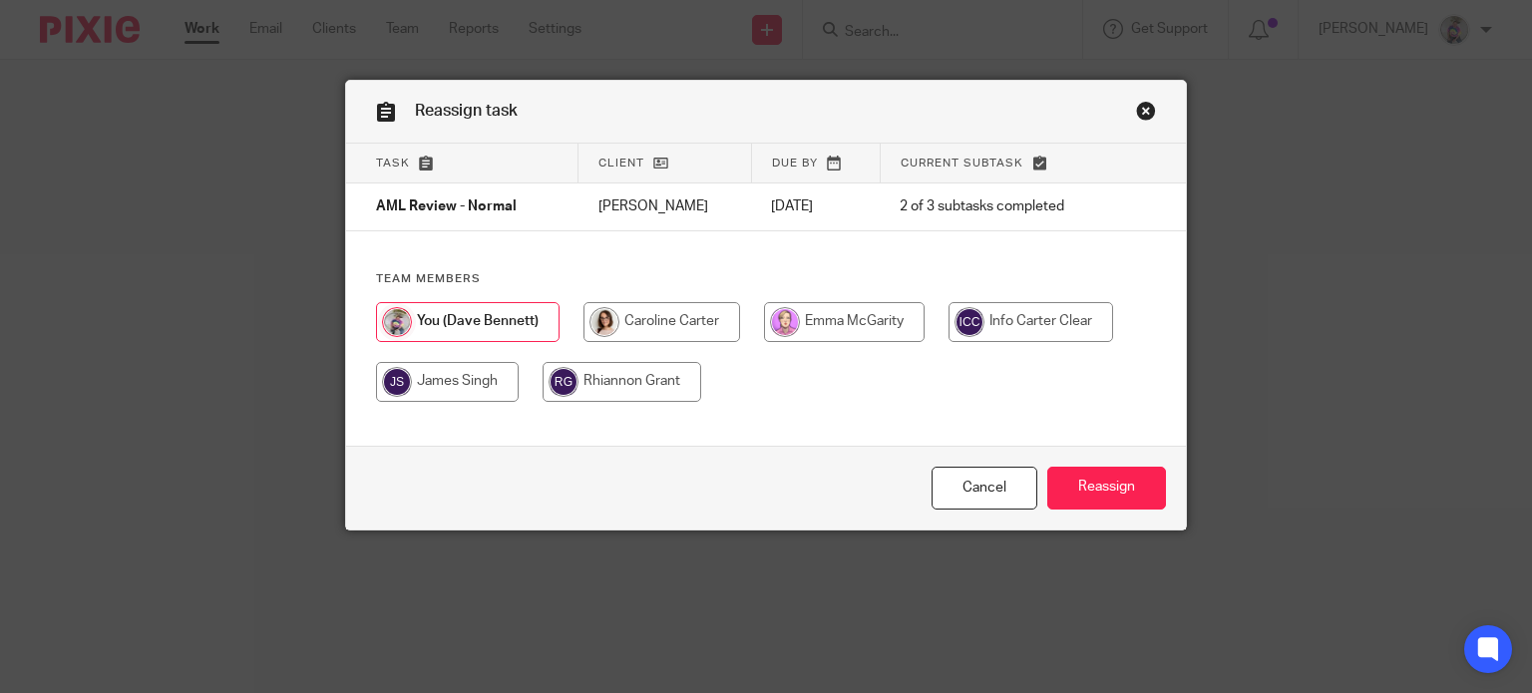
click at [670, 342] on div at bounding box center [766, 362] width 781 height 120
click at [666, 327] on input "radio" at bounding box center [661, 322] width 157 height 40
radio input "true"
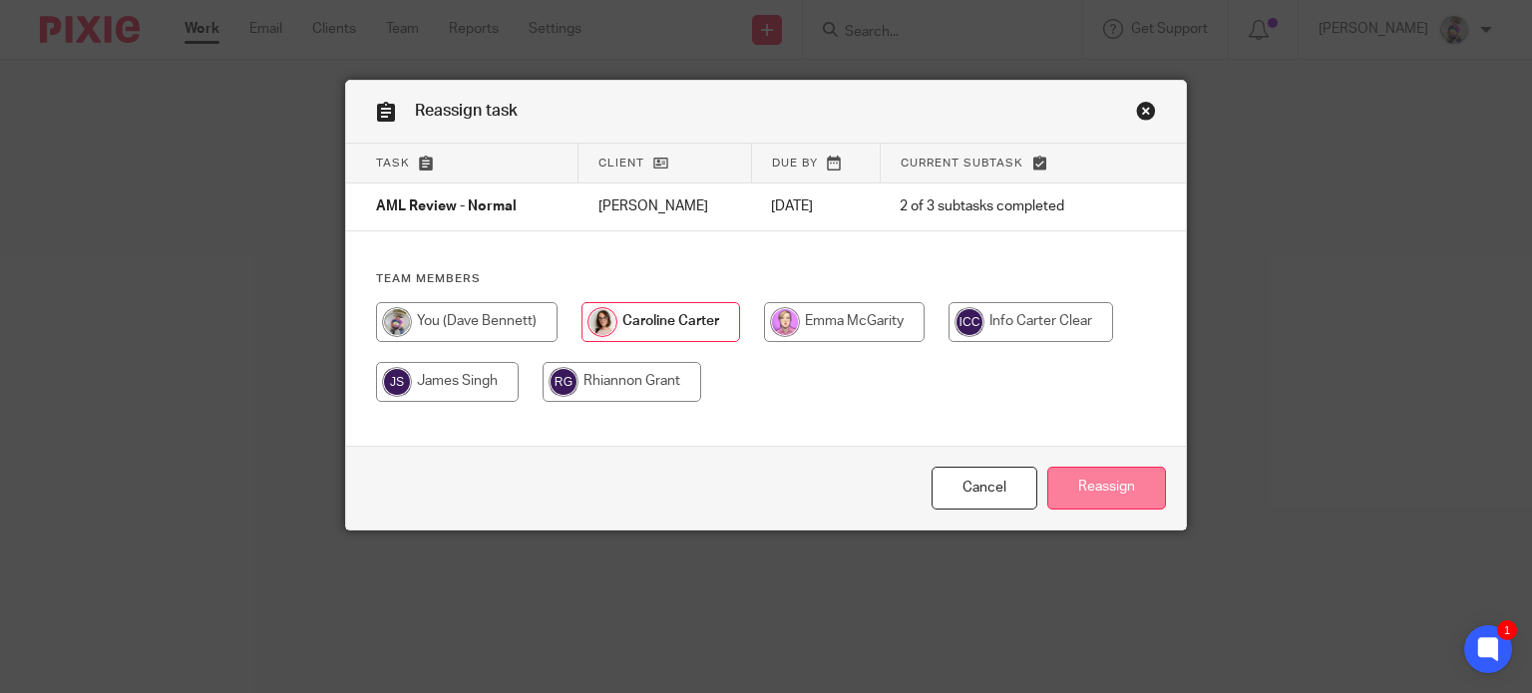
click at [1069, 482] on input "Reassign" at bounding box center [1106, 488] width 119 height 43
